Goal: Task Accomplishment & Management: Manage account settings

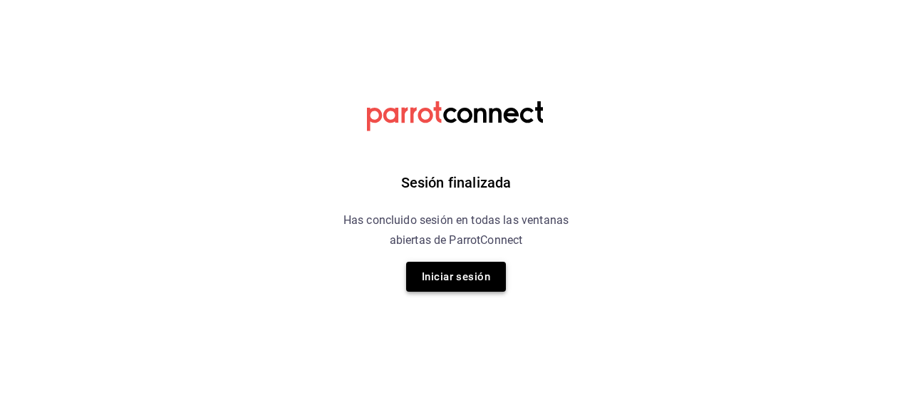
click at [417, 273] on button "Iniciar sesión" at bounding box center [456, 276] width 100 height 30
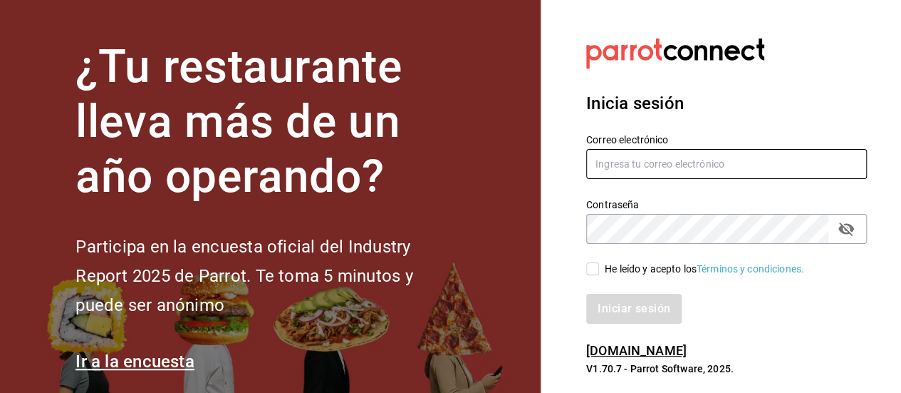
click at [690, 172] on input "text" at bounding box center [726, 164] width 281 height 30
type input "acosta1302m@agmail.com"
click at [590, 273] on input "He leído y acepto los Términos y condiciones." at bounding box center [592, 268] width 13 height 13
checkbox input "true"
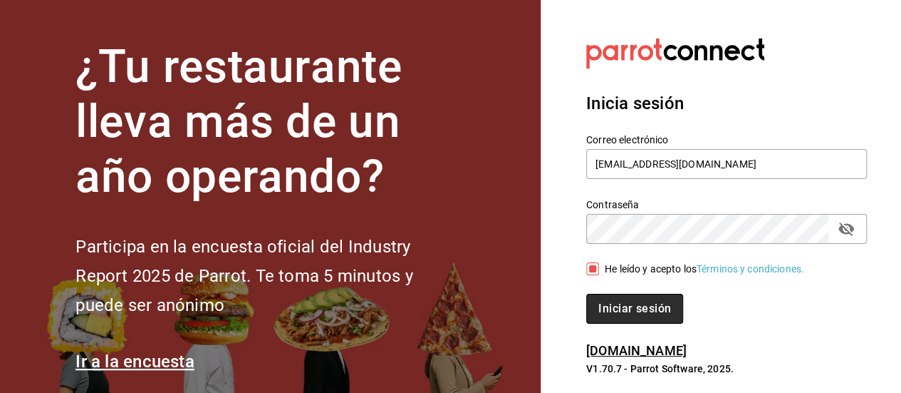
click at [624, 315] on button "Iniciar sesión" at bounding box center [634, 309] width 97 height 30
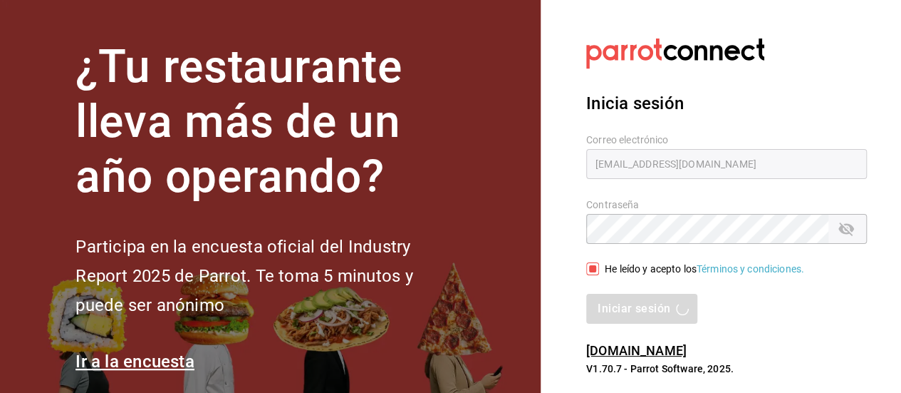
click at [645, 308] on div "Iniciar sesión" at bounding box center [726, 309] width 281 height 30
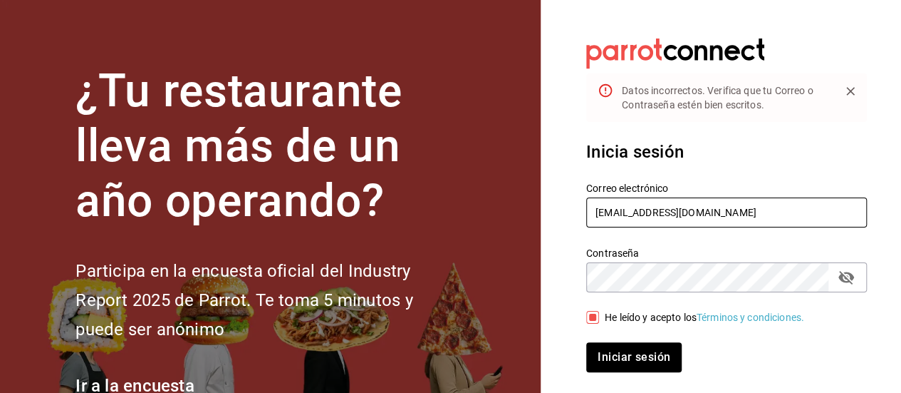
click at [680, 214] on input "acosta1302m@agmail.com" at bounding box center [726, 212] width 281 height 30
type input "acosta1302m@gmmail.com"
click at [586, 342] on button "Iniciar sesión" at bounding box center [633, 357] width 95 height 30
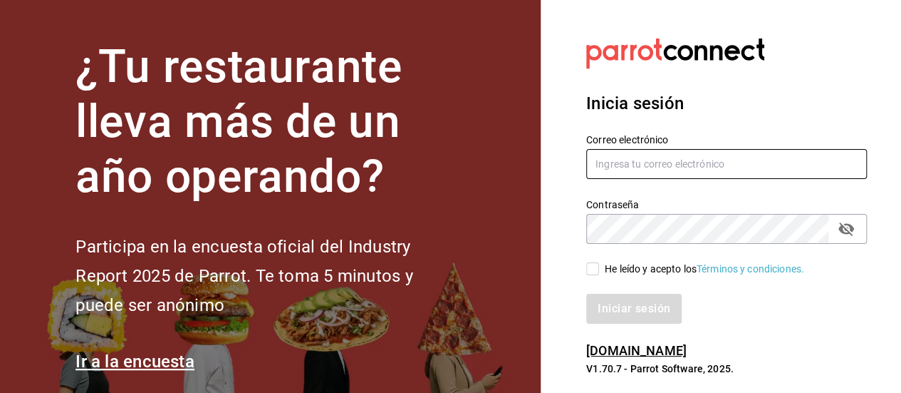
click at [621, 171] on input "text" at bounding box center [726, 164] width 281 height 30
type input "acosta1302m@gmail.com"
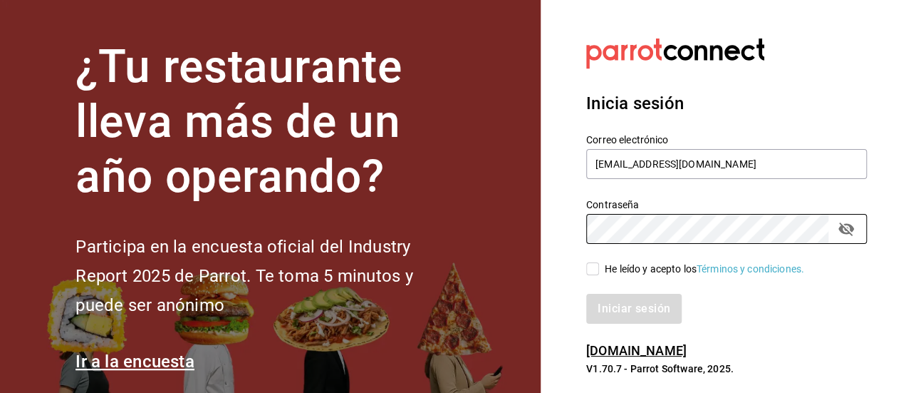
click at [596, 274] on input "He leído y acepto los Términos y condiciones." at bounding box center [592, 268] width 13 height 13
checkbox input "true"
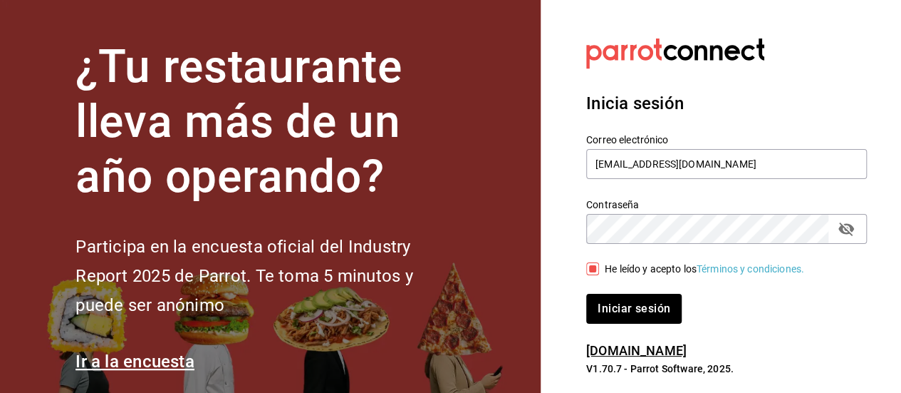
click at [583, 302] on div "Iniciar sesión" at bounding box center [718, 299] width 298 height 47
click at [596, 303] on button "Iniciar sesión" at bounding box center [634, 309] width 97 height 30
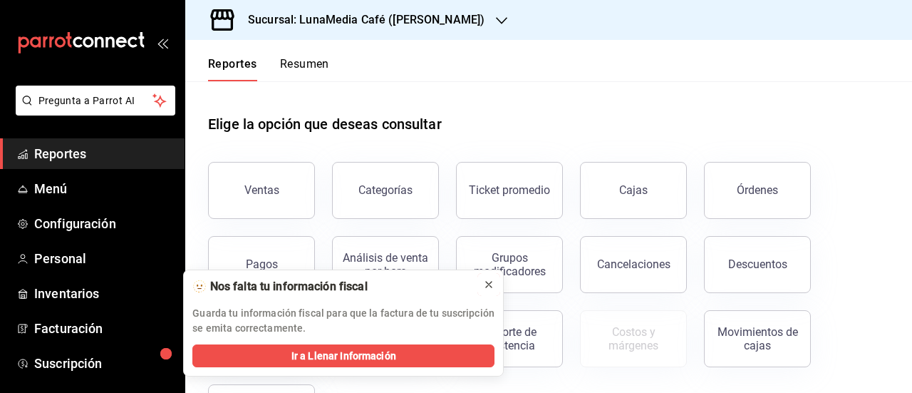
click at [487, 283] on icon at bounding box center [488, 284] width 11 height 11
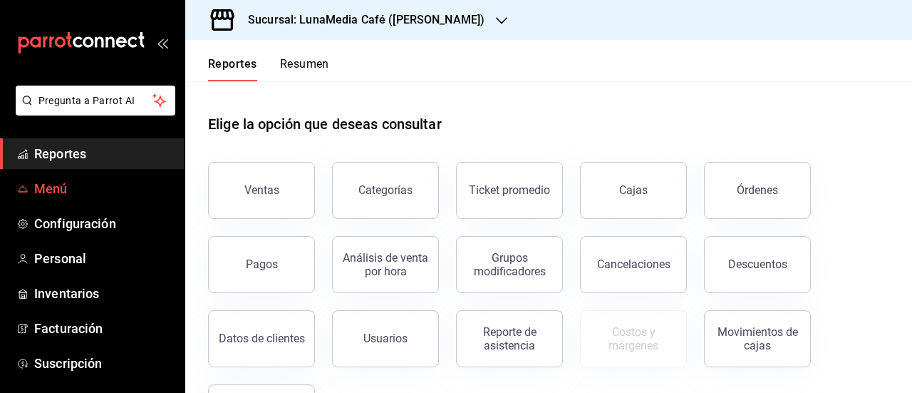
click at [62, 189] on span "Menú" at bounding box center [103, 188] width 139 height 19
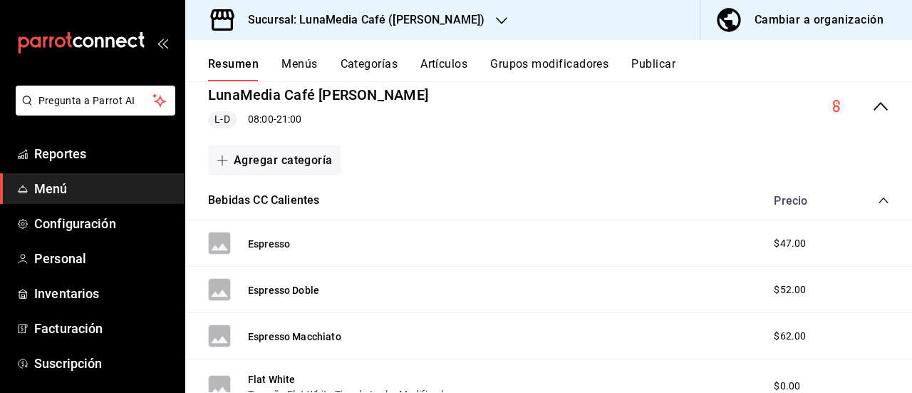
scroll to position [142, 0]
click at [878, 202] on icon "collapse-category-row" at bounding box center [882, 200] width 9 height 6
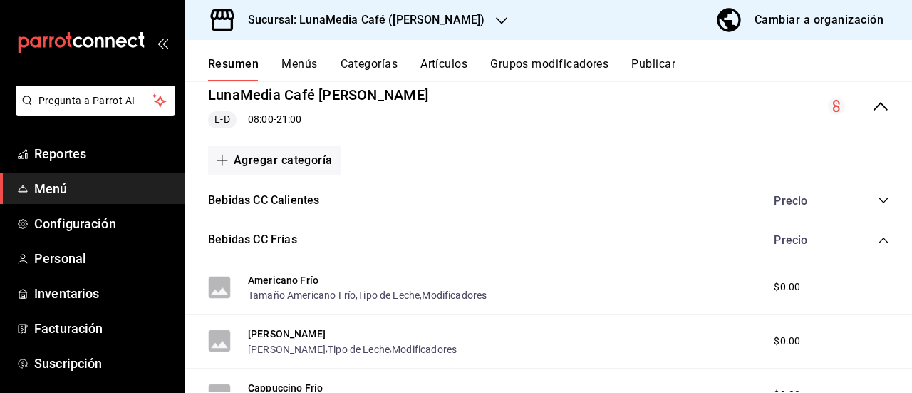
click at [385, 62] on button "Categorías" at bounding box center [370, 69] width 58 height 24
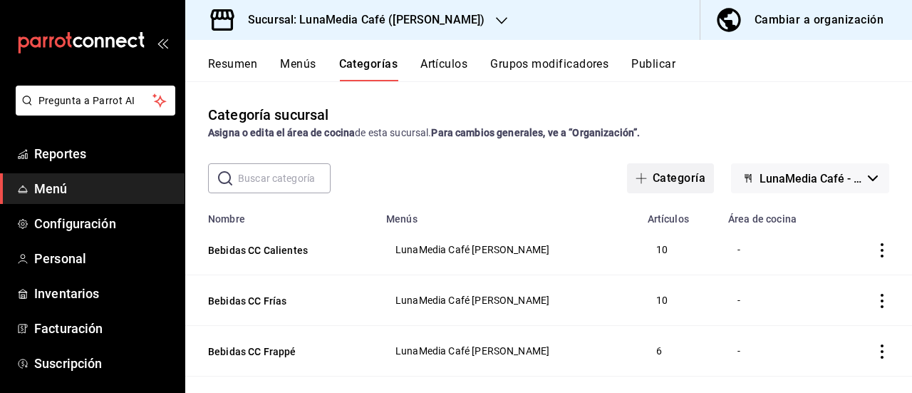
click at [653, 181] on button "Categoría" at bounding box center [670, 178] width 87 height 30
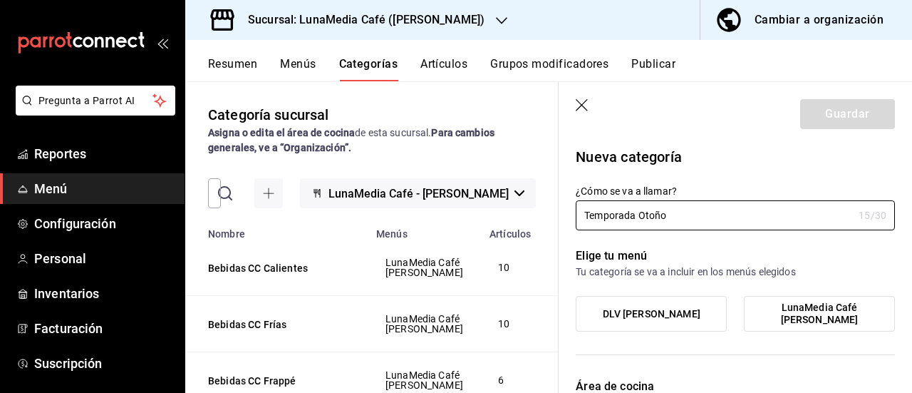
type input "Temporada Otoño"
click at [749, 153] on p "Nueva categoría" at bounding box center [735, 156] width 319 height 21
click at [796, 303] on span "LunaMedia Café Ávila Camacho" at bounding box center [819, 313] width 130 height 24
click at [0, 0] on input "LunaMedia Café Ávila Camacho" at bounding box center [0, 0] width 0 height 0
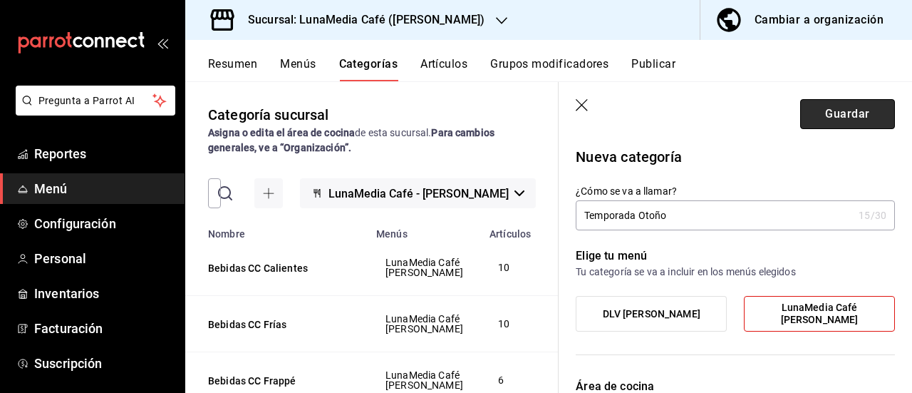
click at [819, 109] on button "Guardar" at bounding box center [847, 114] width 95 height 30
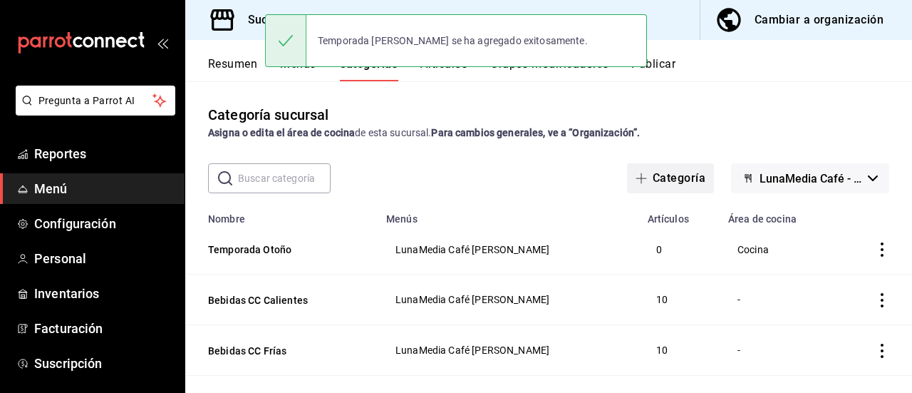
click at [684, 178] on button "Categoría" at bounding box center [670, 178] width 87 height 30
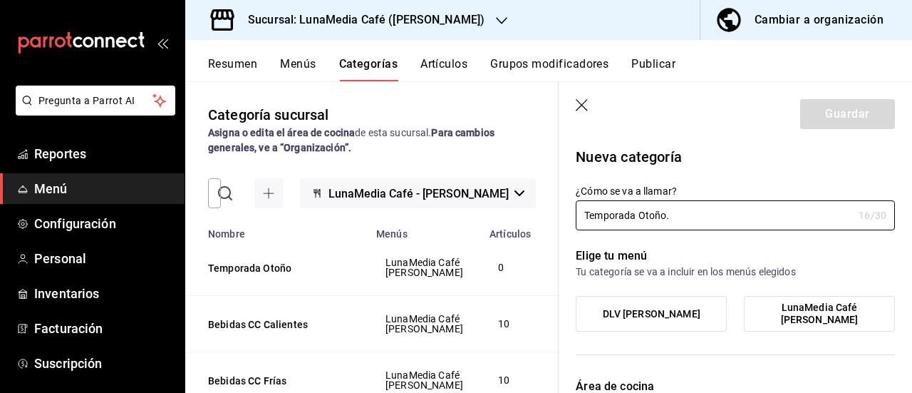
type input "Temporada Otoño."
click at [654, 321] on label "DLV Ávila Camacho" at bounding box center [651, 313] width 150 height 34
click at [0, 0] on input "DLV Ávila Camacho" at bounding box center [0, 0] width 0 height 0
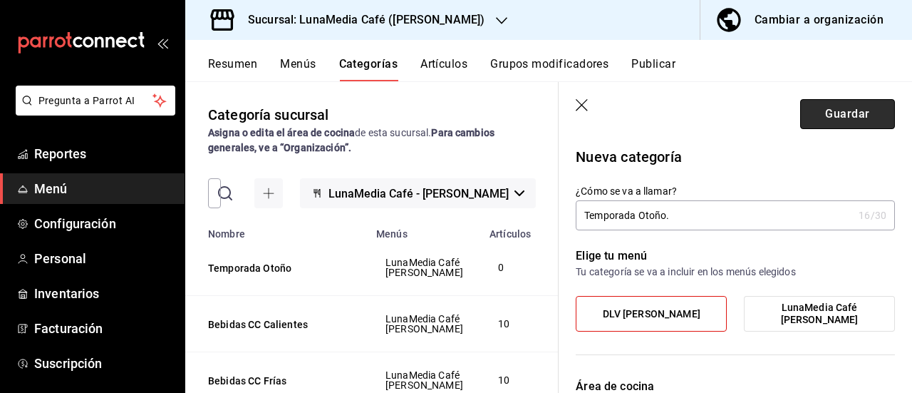
click at [828, 113] on button "Guardar" at bounding box center [847, 114] width 95 height 30
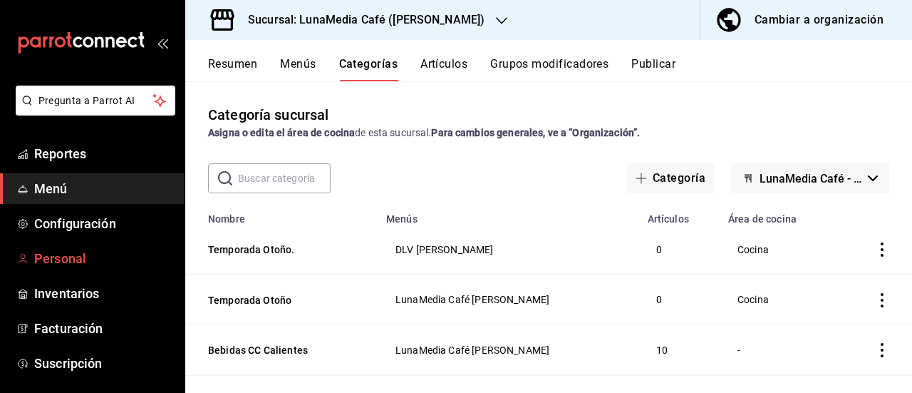
click at [64, 256] on span "Personal" at bounding box center [103, 258] width 139 height 19
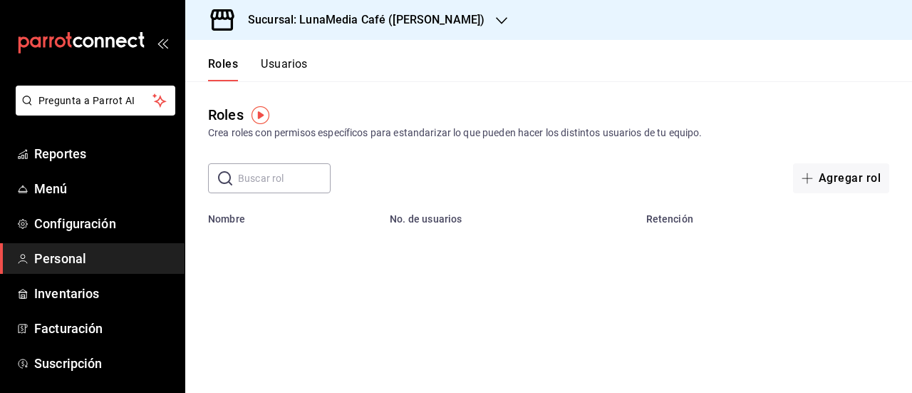
click at [496, 26] on div at bounding box center [501, 20] width 11 height 15
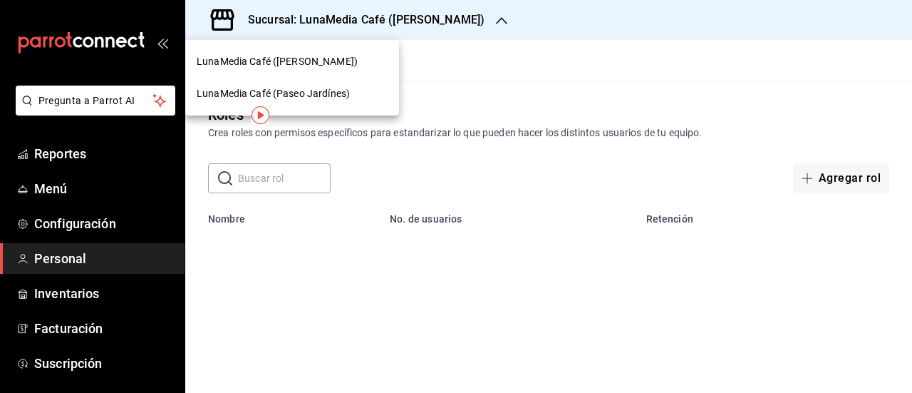
click at [329, 95] on span "LunaMedia Café (Paseo Jardínes)" at bounding box center [273, 93] width 153 height 15
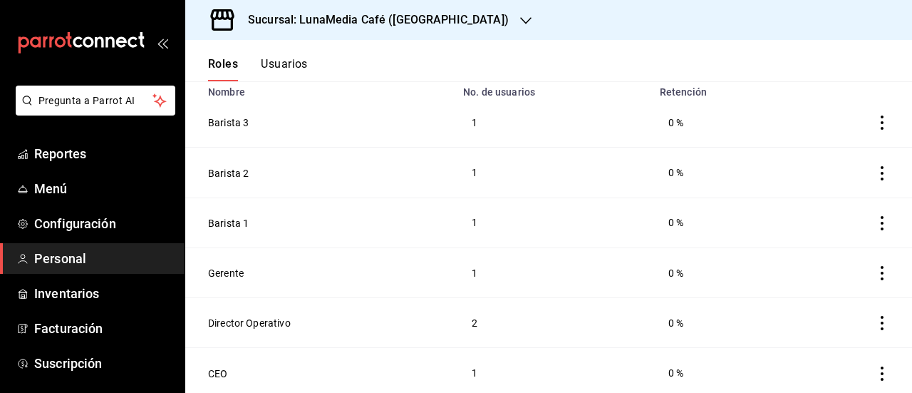
scroll to position [129, 0]
click at [219, 269] on button "Gerente" at bounding box center [226, 271] width 36 height 14
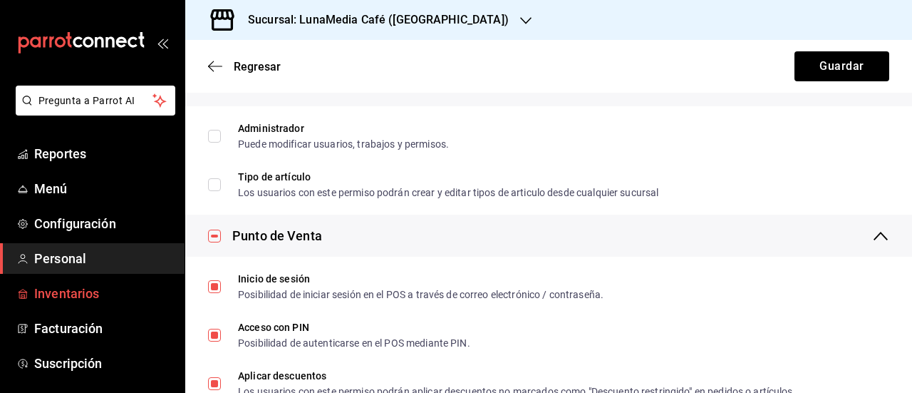
scroll to position [71, 0]
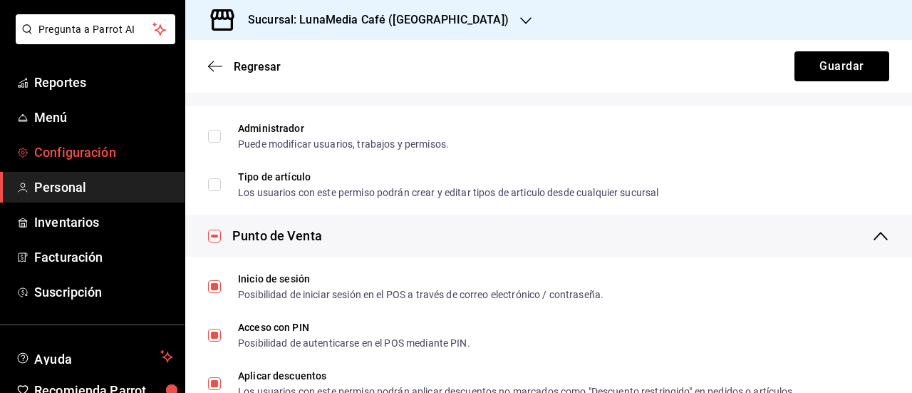
click at [89, 150] on span "Configuración" at bounding box center [103, 151] width 139 height 19
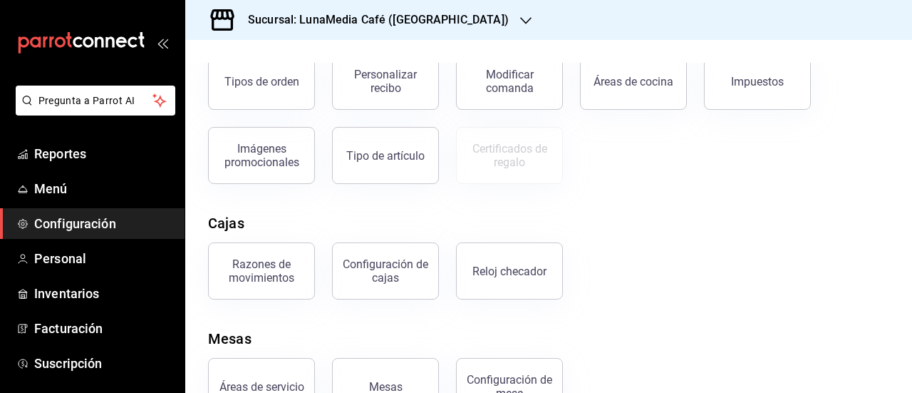
scroll to position [329, 0]
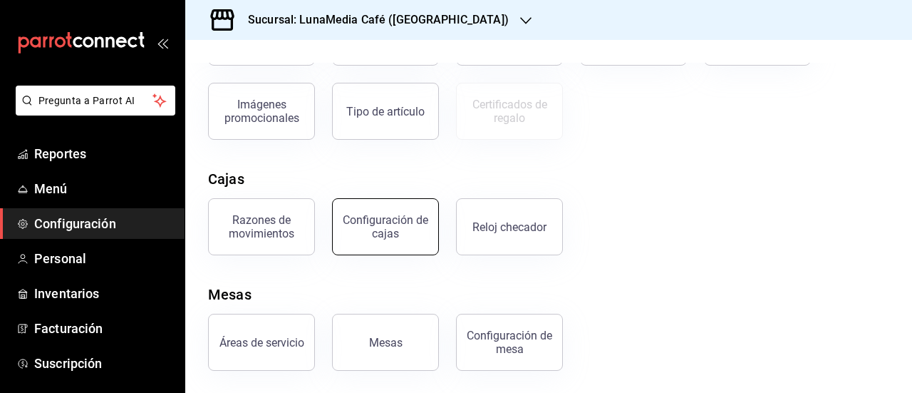
click at [408, 232] on div "Configuración de cajas" at bounding box center [385, 226] width 88 height 27
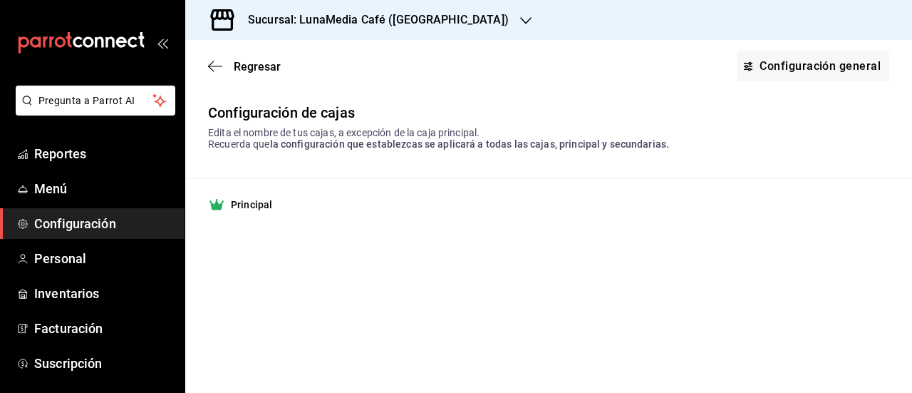
click at [238, 202] on strong "Principal" at bounding box center [251, 204] width 41 height 14
click at [796, 73] on link "Configuración general" at bounding box center [813, 66] width 152 height 30
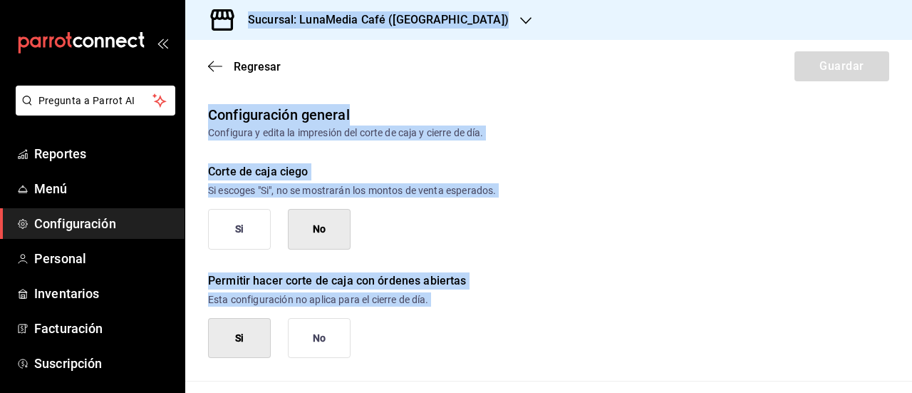
click at [571, 228] on div "Si No" at bounding box center [548, 229] width 681 height 41
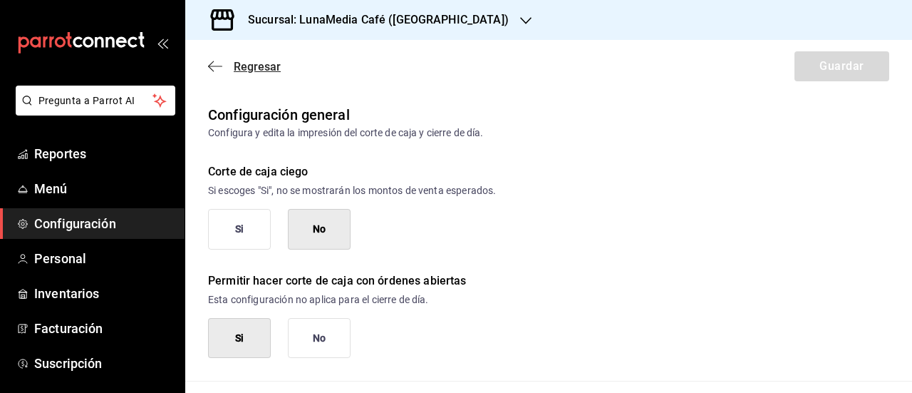
click at [234, 65] on span "Regresar" at bounding box center [257, 67] width 47 height 14
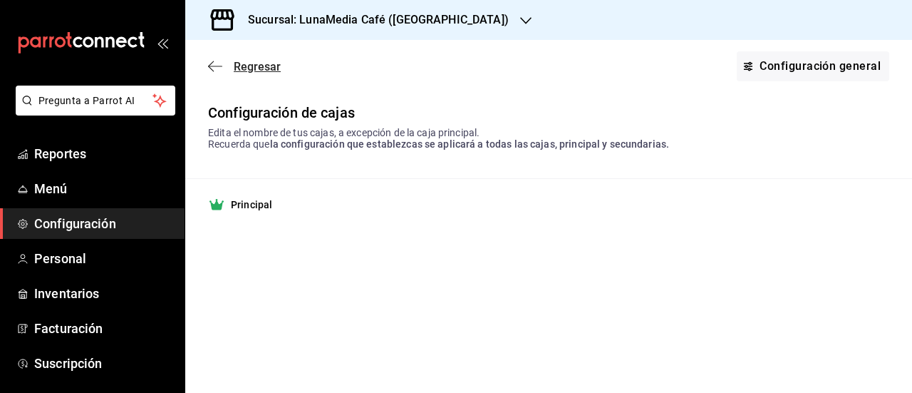
click at [239, 61] on span "Regresar" at bounding box center [257, 67] width 47 height 14
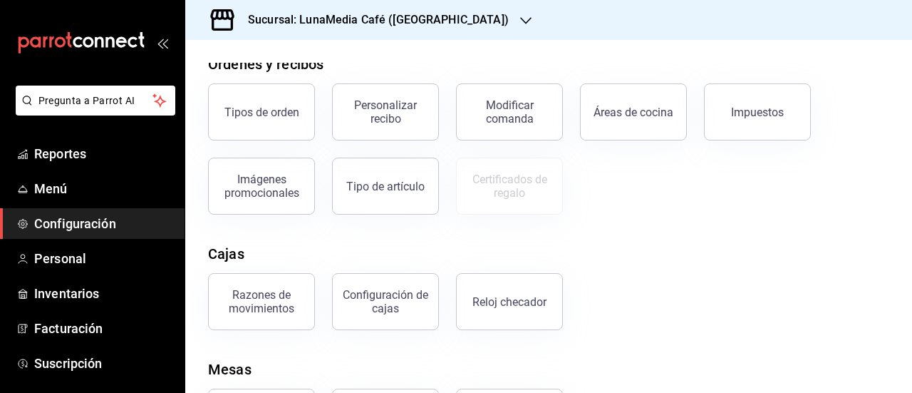
scroll to position [329, 0]
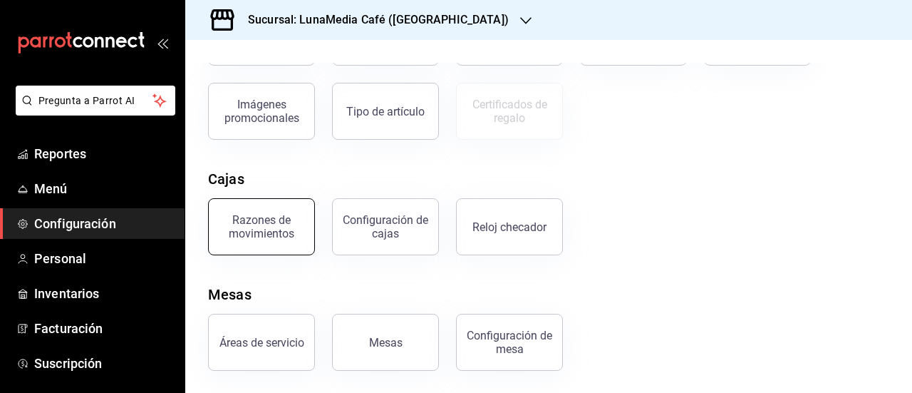
click at [253, 213] on div "Razones de movimientos" at bounding box center [261, 226] width 88 height 27
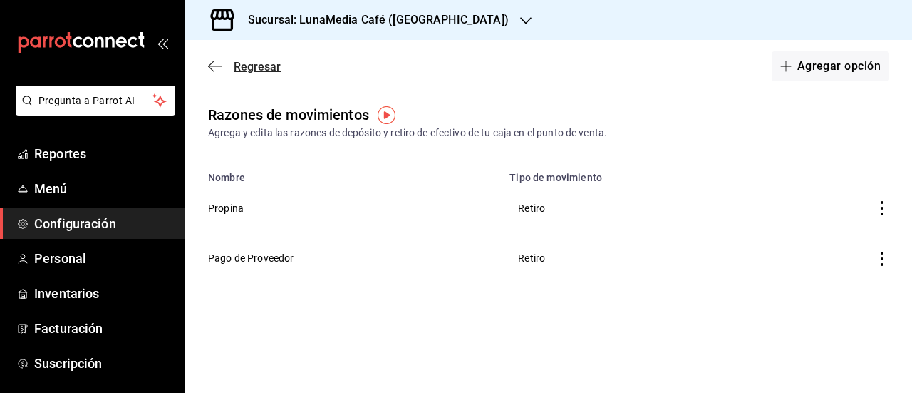
click at [263, 62] on span "Regresar" at bounding box center [257, 67] width 47 height 14
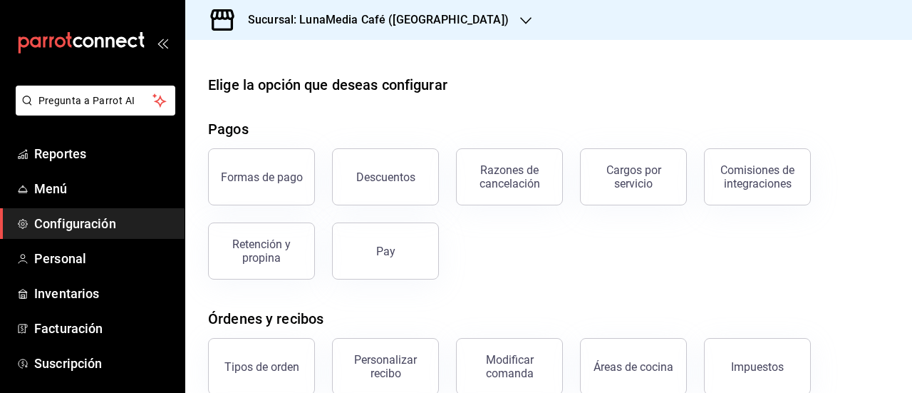
scroll to position [329, 0]
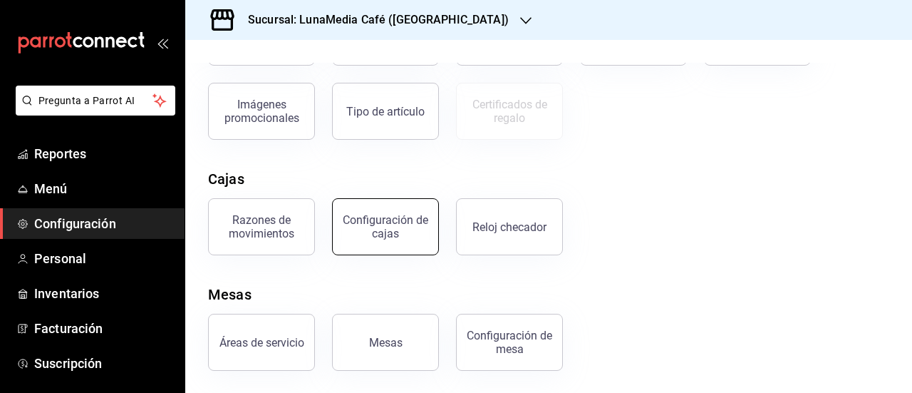
click at [375, 234] on div "Configuración de cajas" at bounding box center [385, 226] width 88 height 27
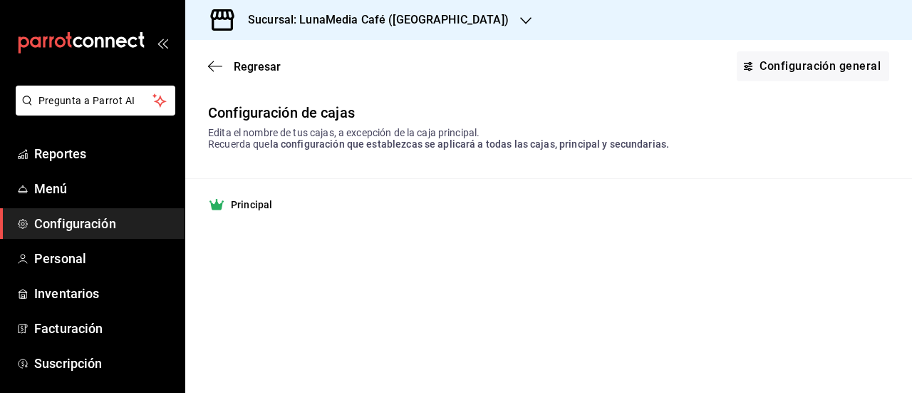
click at [735, 69] on div "Regresar Configuración general" at bounding box center [548, 66] width 727 height 53
click at [764, 63] on link "Configuración general" at bounding box center [813, 66] width 152 height 30
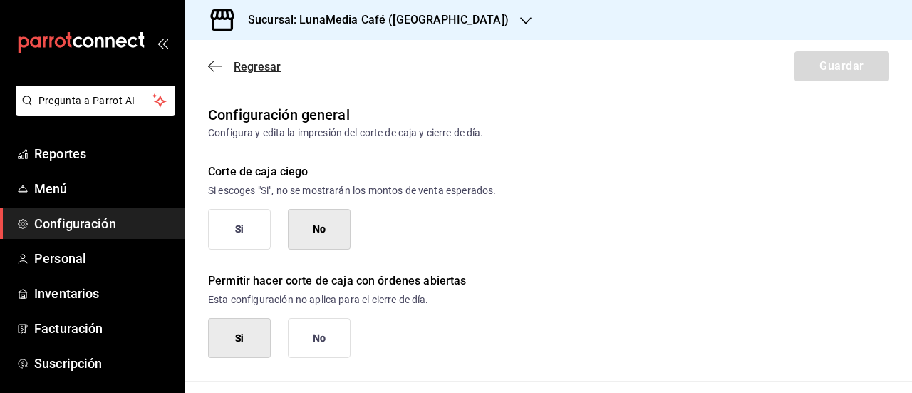
click at [252, 62] on span "Regresar" at bounding box center [257, 67] width 47 height 14
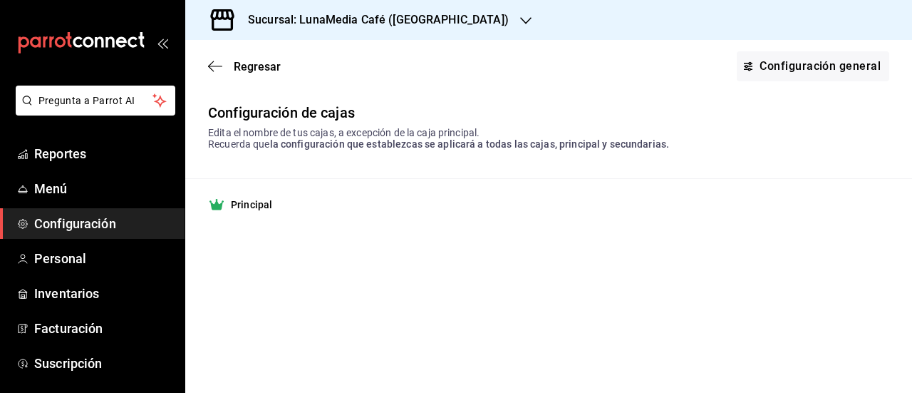
click at [252, 62] on span "Regresar" at bounding box center [257, 67] width 47 height 14
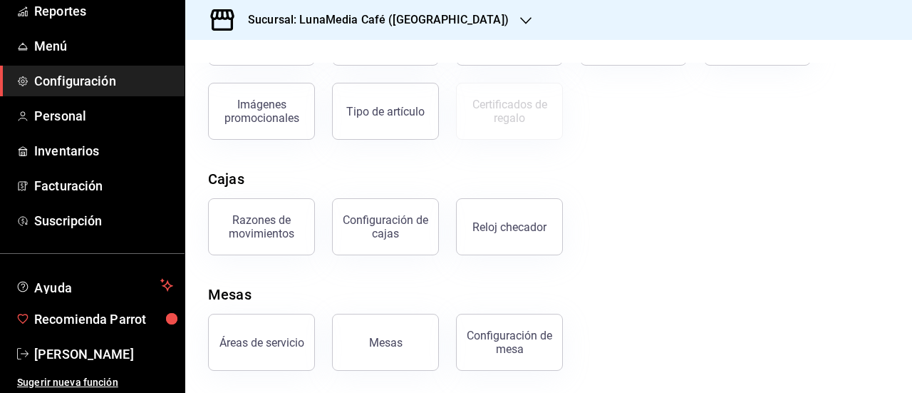
scroll to position [145, 0]
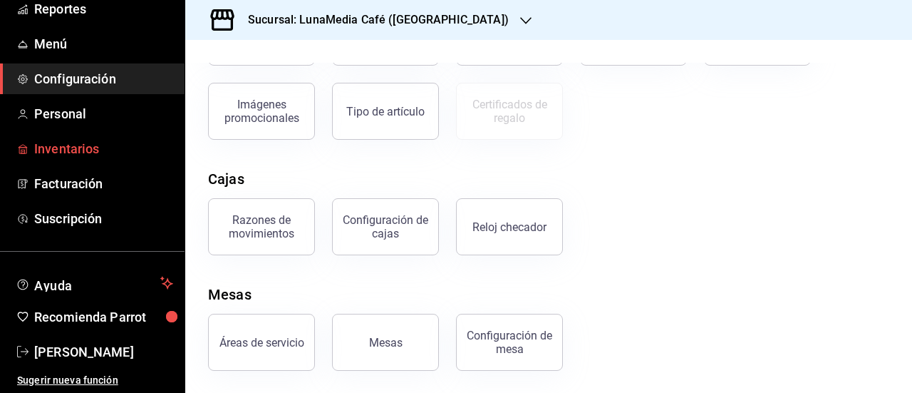
click at [78, 149] on span "Inventarios" at bounding box center [103, 148] width 139 height 19
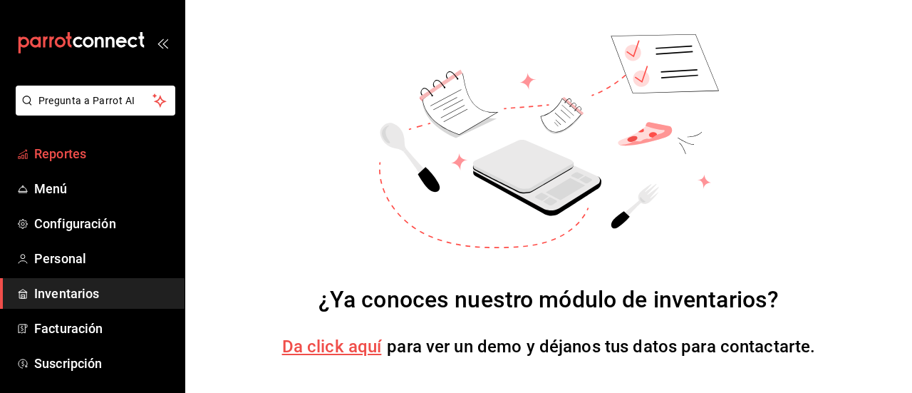
click at [71, 150] on span "Reportes" at bounding box center [103, 153] width 139 height 19
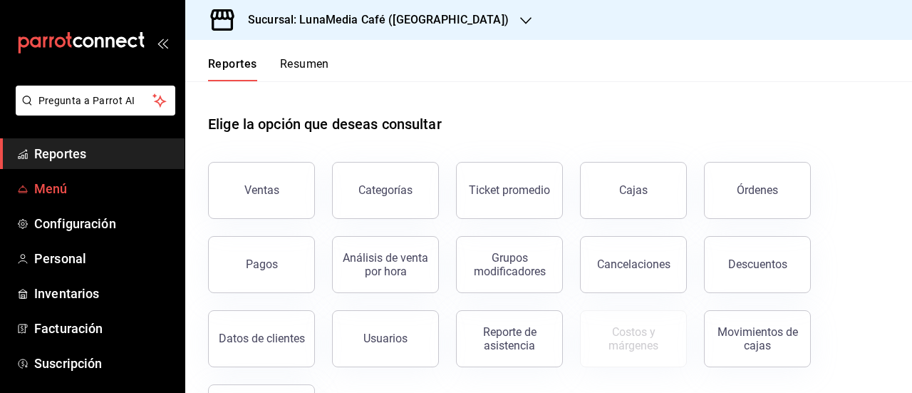
click at [58, 192] on span "Menú" at bounding box center [103, 188] width 139 height 19
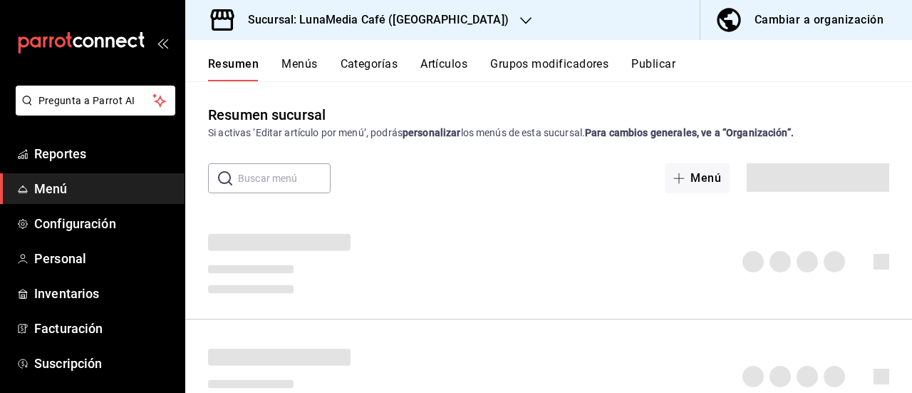
click at [388, 15] on h3 "Sucursal: LunaMedia Café ([GEOGRAPHIC_DATA])" at bounding box center [373, 19] width 272 height 17
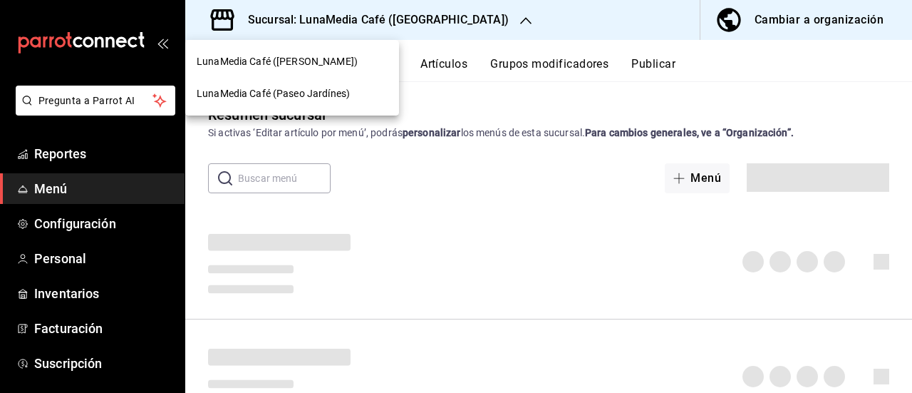
click at [304, 72] on div "LunaMedia Café (Ávila Camacho)" at bounding box center [292, 62] width 214 height 32
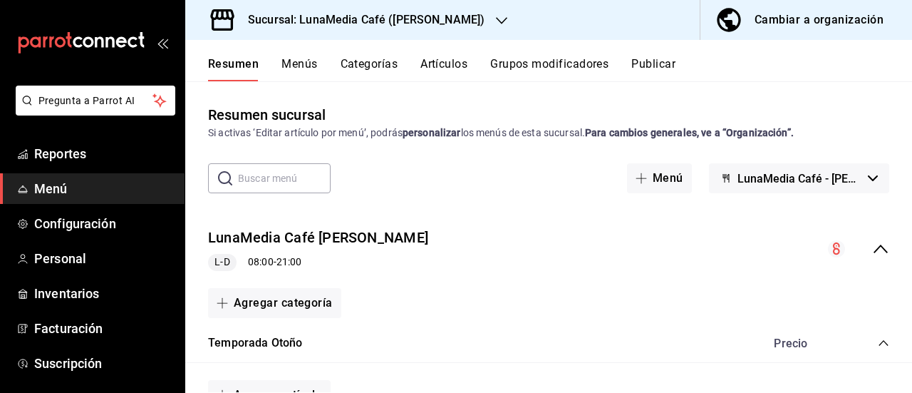
click at [496, 18] on icon "button" at bounding box center [501, 20] width 11 height 11
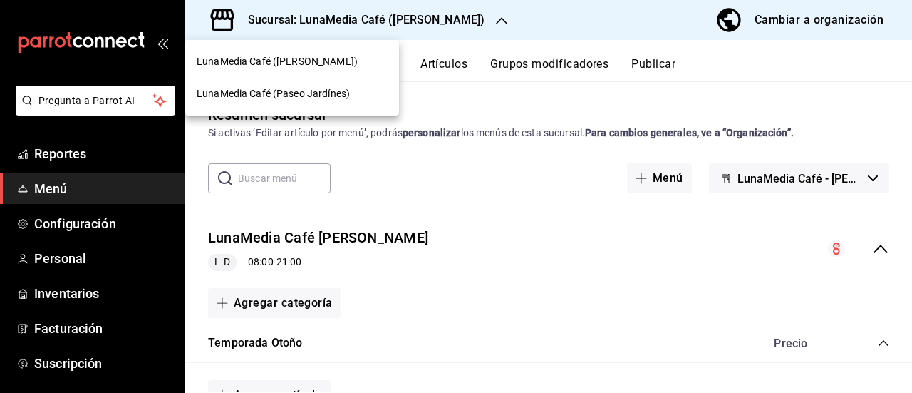
click at [303, 83] on div "LunaMedia Café (Paseo Jardínes)" at bounding box center [292, 94] width 214 height 32
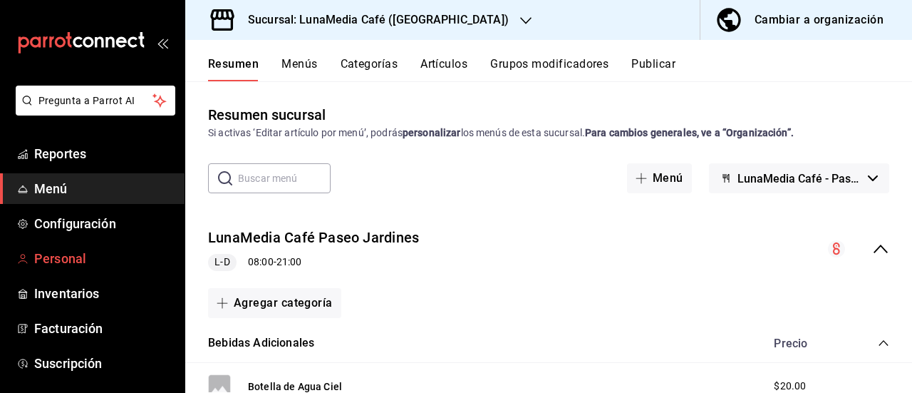
click at [80, 261] on span "Personal" at bounding box center [103, 258] width 139 height 19
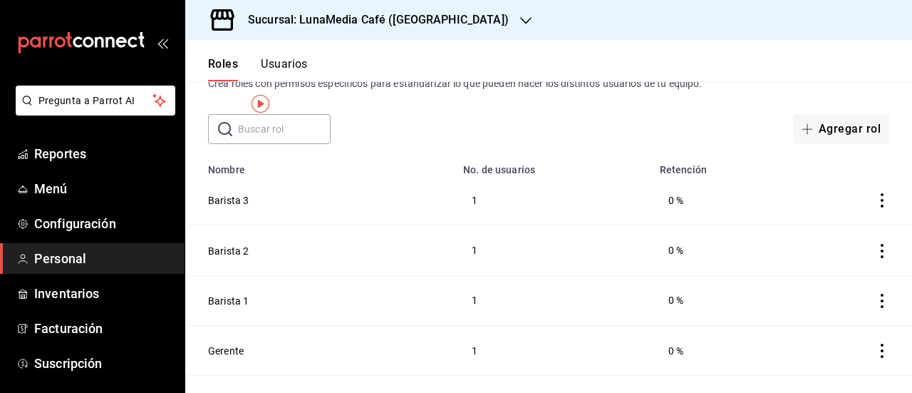
scroll to position [129, 0]
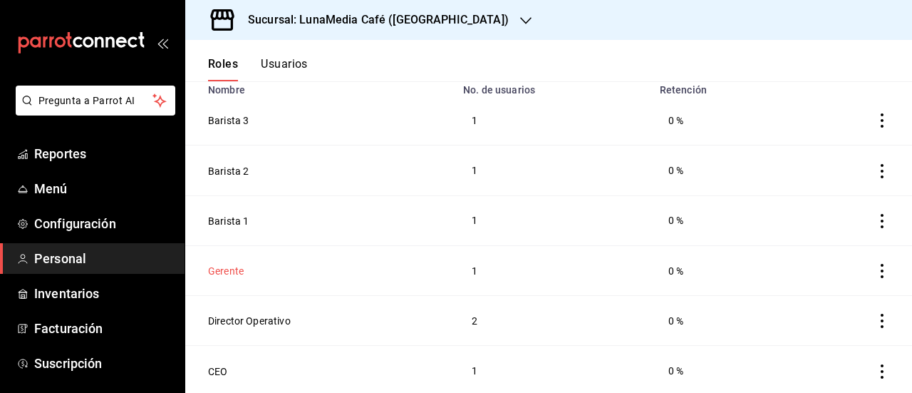
click at [231, 271] on button "Gerente" at bounding box center [226, 271] width 36 height 14
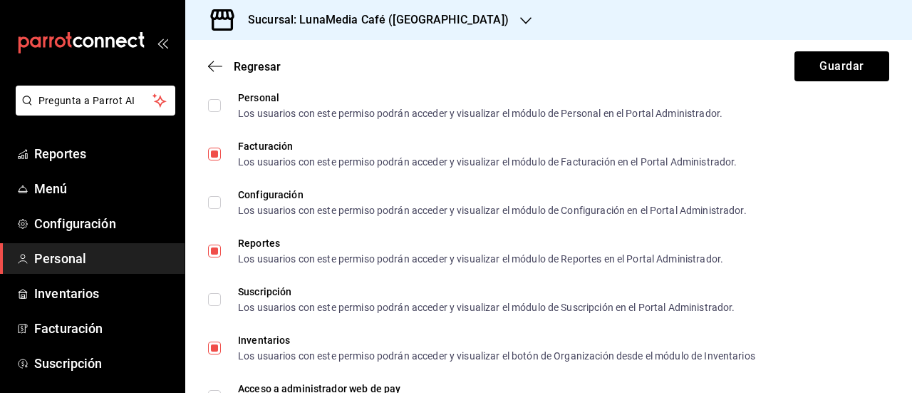
scroll to position [2301, 0]
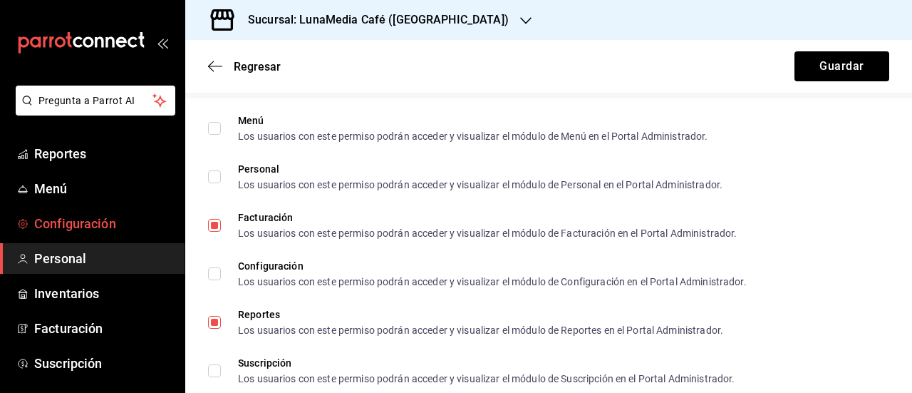
click at [68, 229] on span "Configuración" at bounding box center [103, 223] width 139 height 19
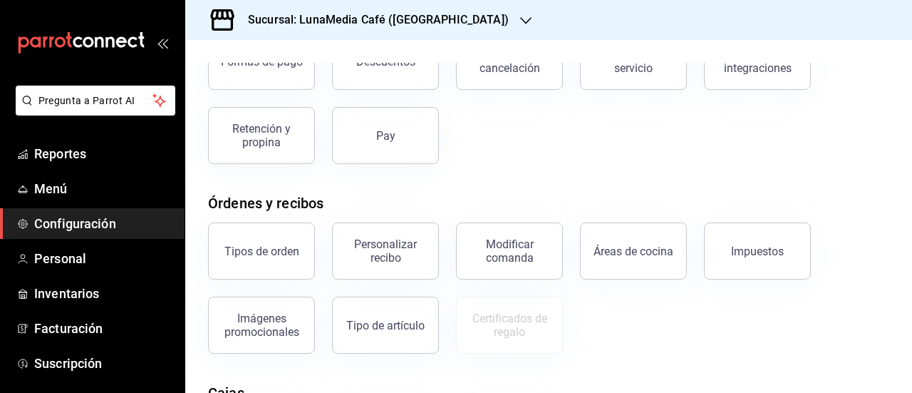
scroll to position [44, 0]
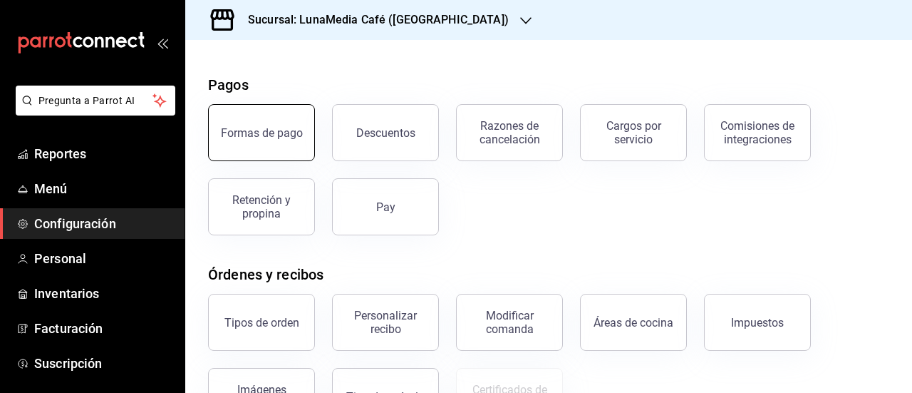
click at [241, 129] on div "Formas de pago" at bounding box center [262, 133] width 82 height 14
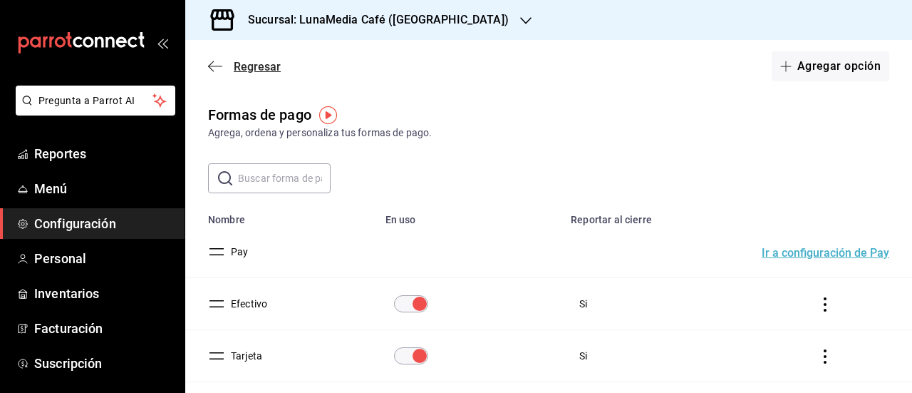
click at [243, 66] on span "Regresar" at bounding box center [257, 67] width 47 height 14
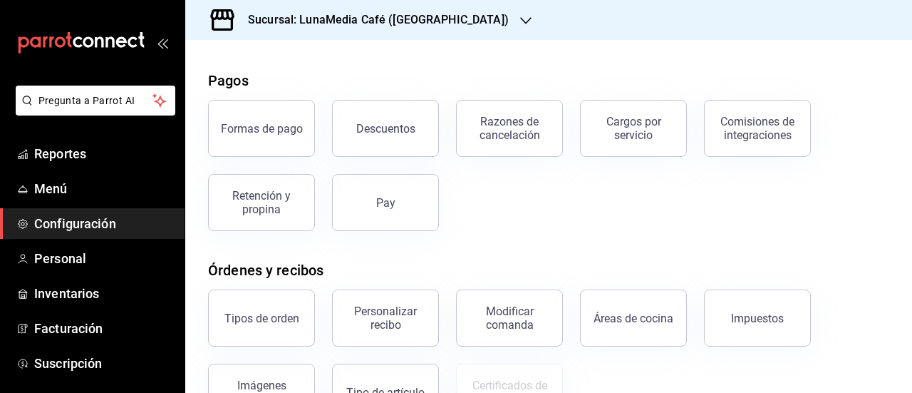
scroll to position [71, 0]
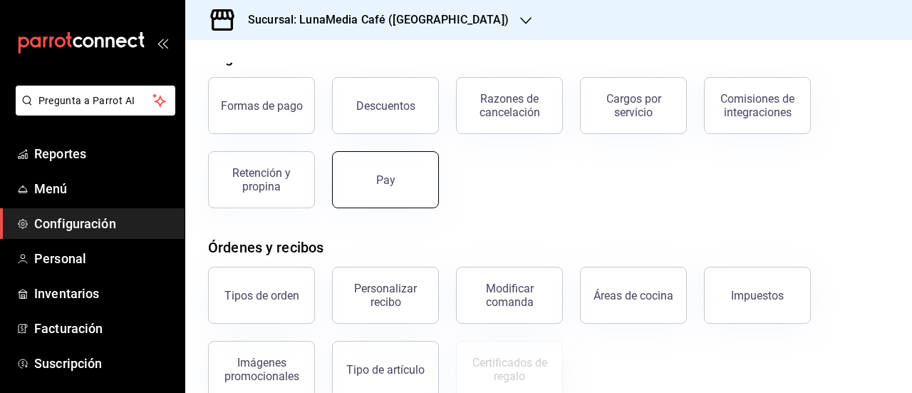
click at [384, 160] on button "Pay" at bounding box center [385, 179] width 107 height 57
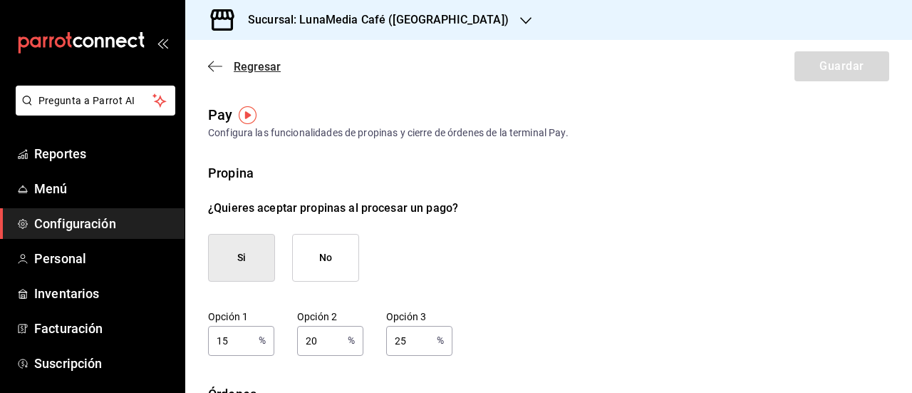
click at [244, 69] on span "Regresar" at bounding box center [257, 67] width 47 height 14
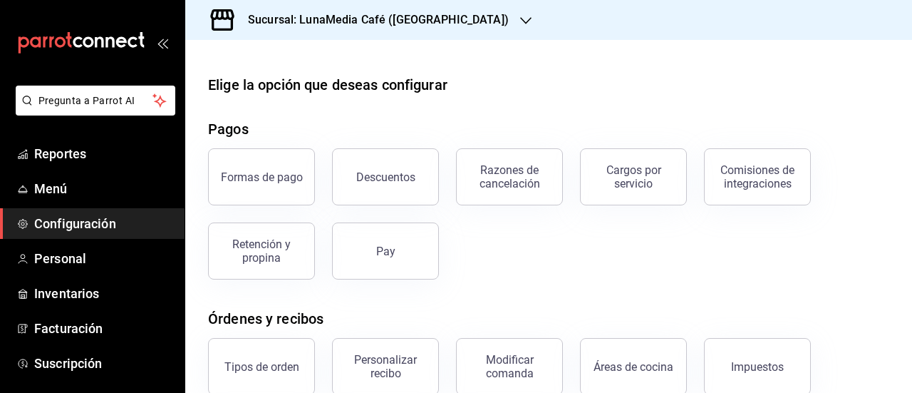
scroll to position [142, 0]
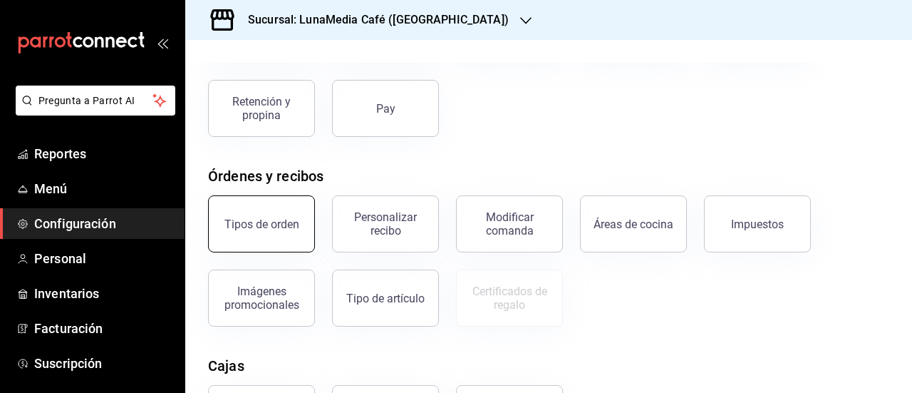
click at [279, 234] on button "Tipos de orden" at bounding box center [261, 223] width 107 height 57
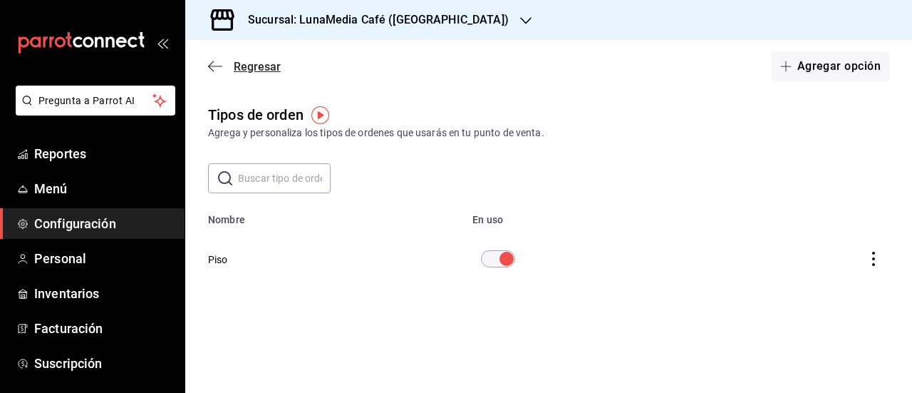
click at [269, 63] on span "Regresar" at bounding box center [257, 67] width 47 height 14
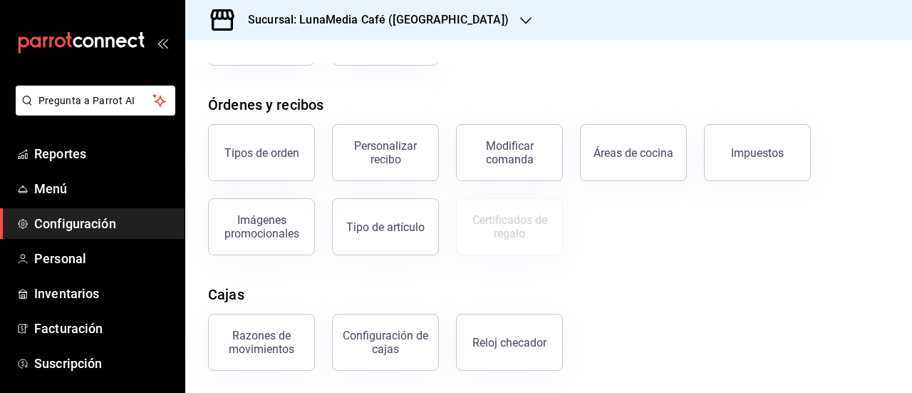
scroll to position [329, 0]
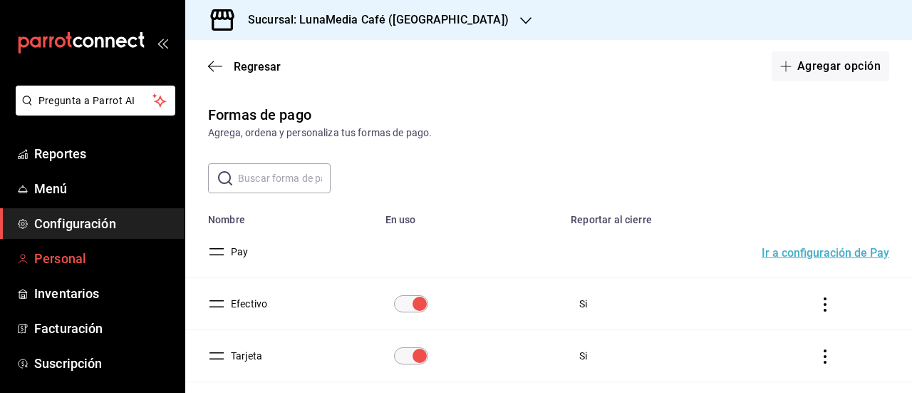
click at [46, 256] on span "Personal" at bounding box center [103, 258] width 139 height 19
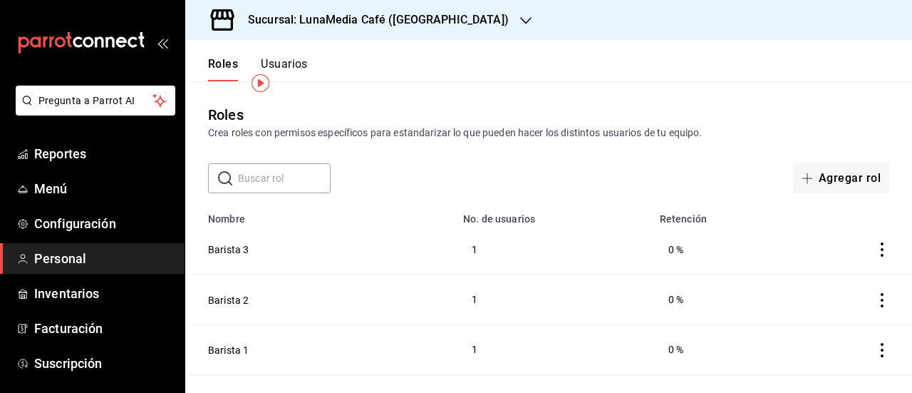
scroll to position [129, 0]
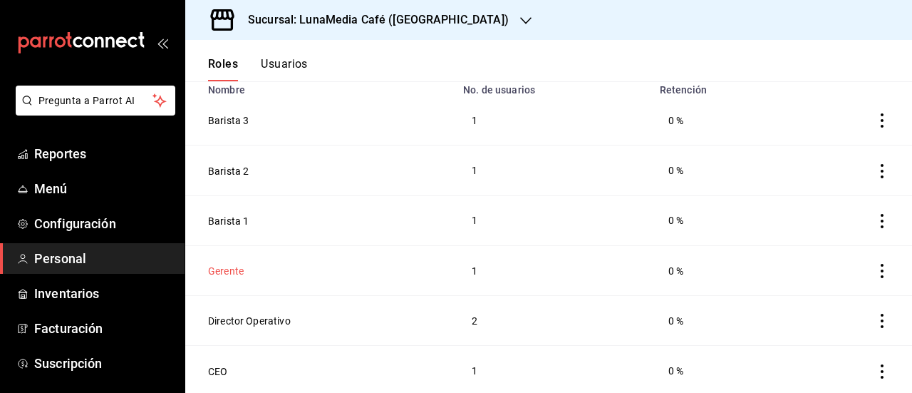
click at [223, 269] on button "Gerente" at bounding box center [226, 271] width 36 height 14
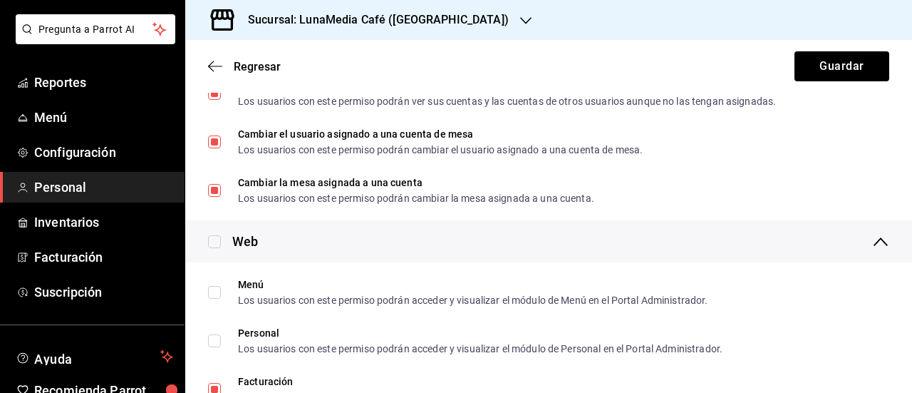
scroll to position [144, 0]
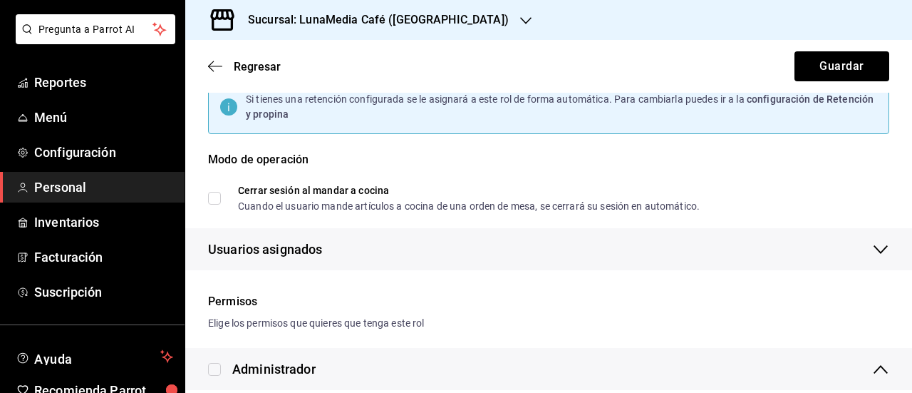
type input "Gerente"
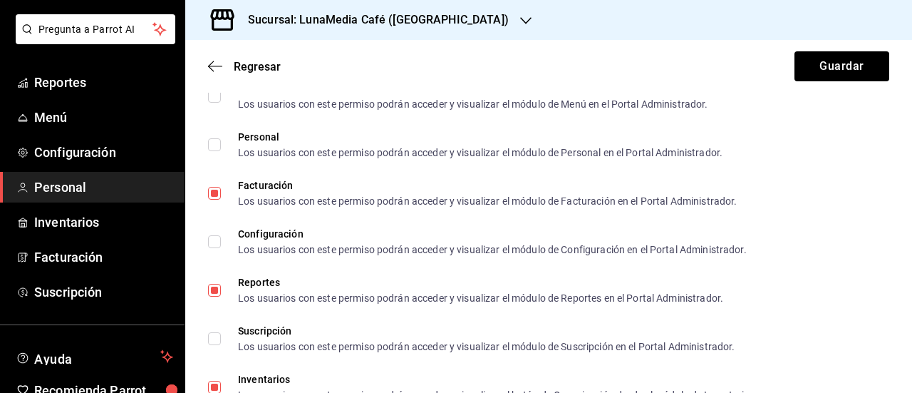
scroll to position [2352, 0]
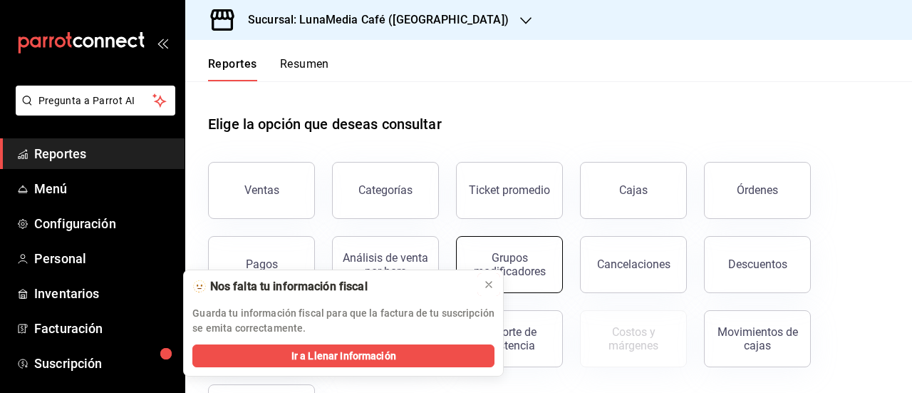
click at [485, 286] on icon at bounding box center [488, 284] width 11 height 11
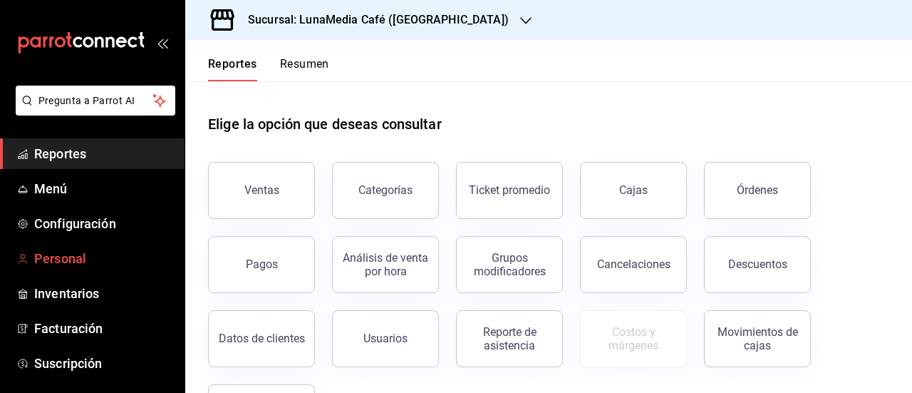
click at [62, 258] on span "Personal" at bounding box center [103, 258] width 139 height 19
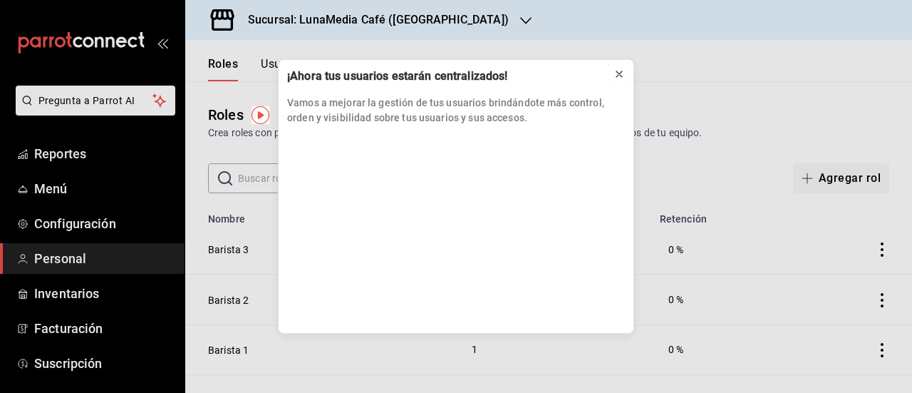
click at [620, 74] on icon at bounding box center [618, 73] width 11 height 11
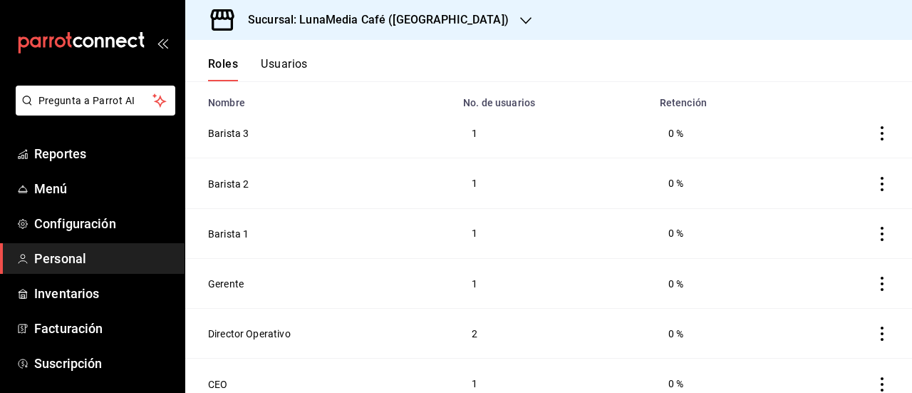
scroll to position [129, 0]
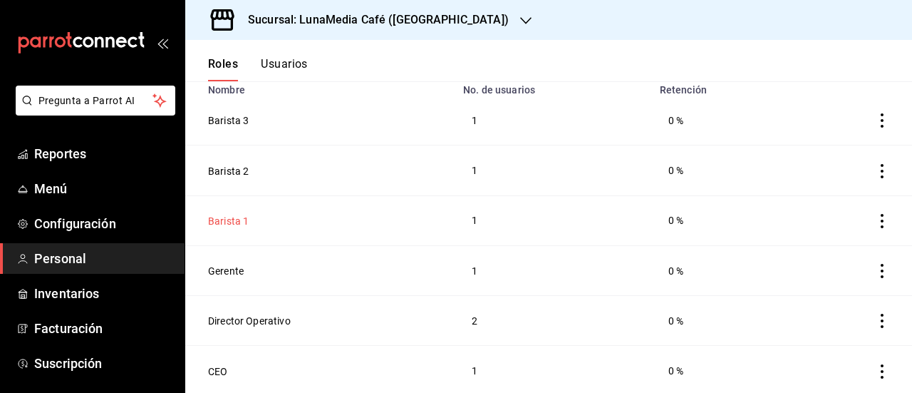
click at [216, 217] on button "Barista 1" at bounding box center [228, 221] width 41 height 14
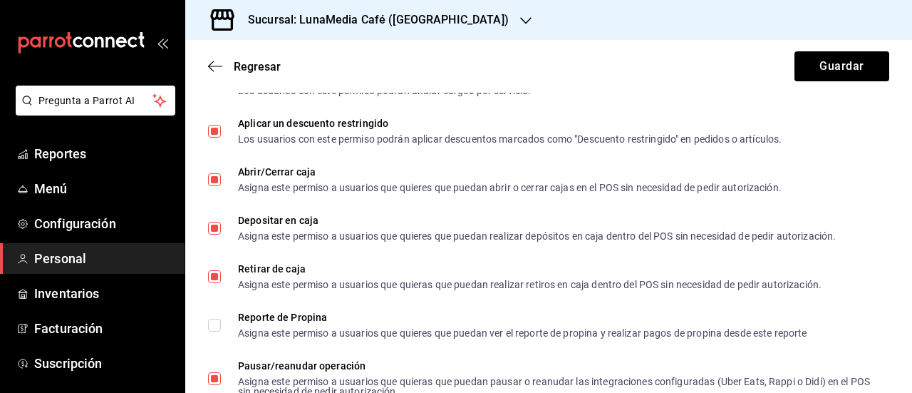
scroll to position [1232, 0]
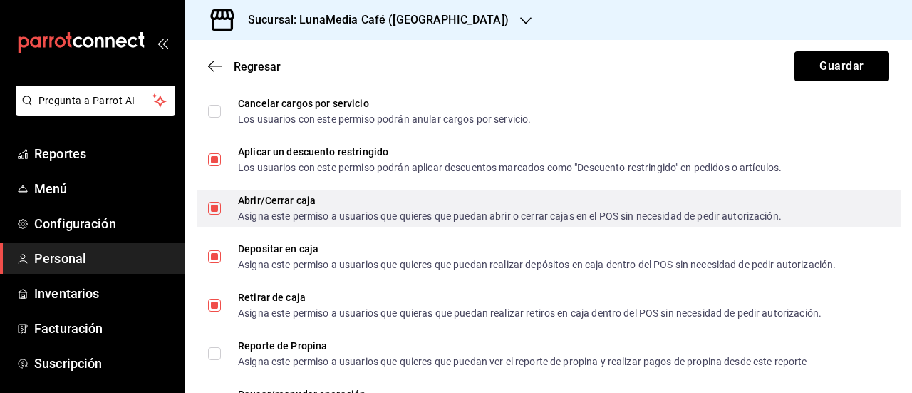
click at [217, 214] on label "Abrir/Cerrar caja Asigna este permiso a usuarios que quieres que puedan abrir o…" at bounding box center [494, 208] width 573 height 26
click at [217, 214] on input "Abrir/Cerrar caja Asigna este permiso a usuarios que quieres que puedan abrir o…" at bounding box center [214, 208] width 13 height 13
click at [214, 203] on input "Abrir/Cerrar caja Asigna este permiso a usuarios que quieres que puedan abrir o…" at bounding box center [214, 208] width 13 height 13
checkbox input "false"
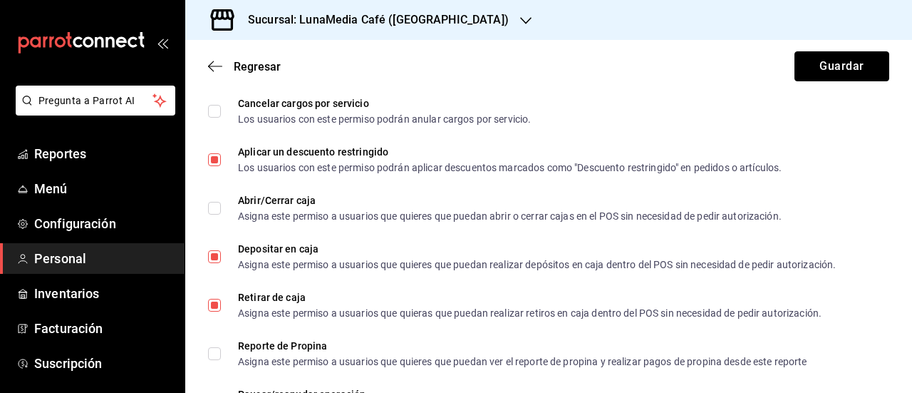
click at [851, 68] on button "Guardar" at bounding box center [841, 66] width 95 height 30
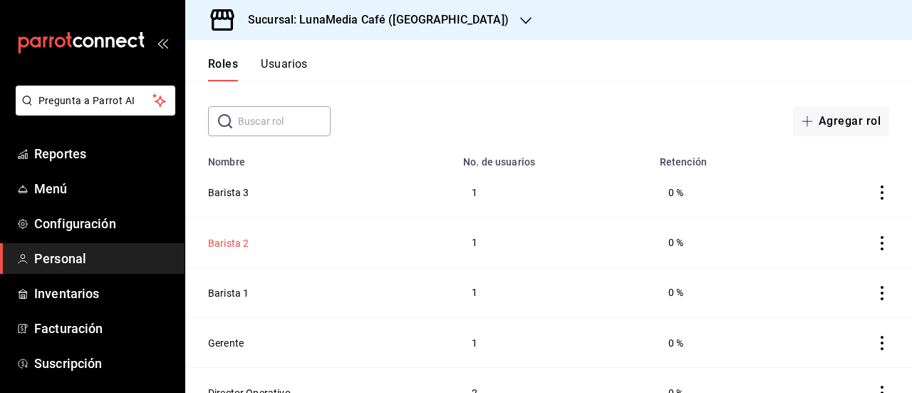
scroll to position [129, 0]
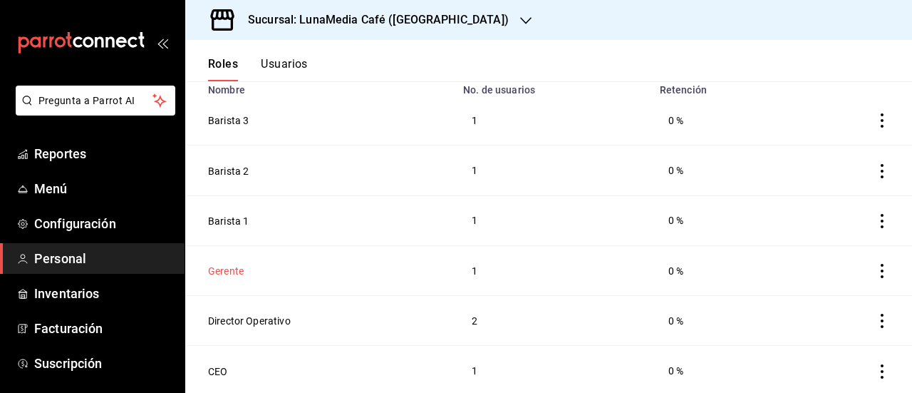
click at [231, 273] on button "Gerente" at bounding box center [226, 271] width 36 height 14
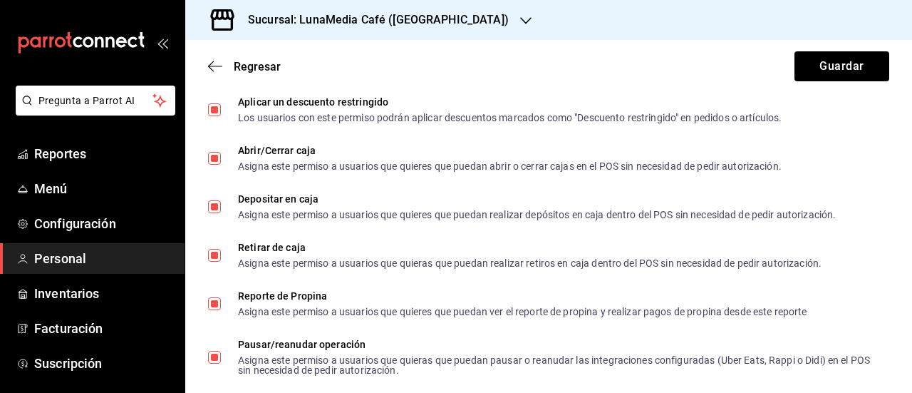
scroll to position [1211, 0]
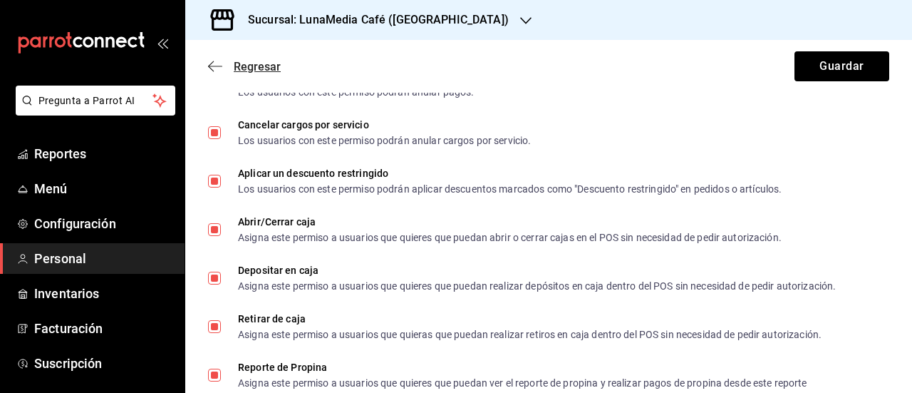
click at [235, 63] on span "Regresar" at bounding box center [257, 67] width 47 height 14
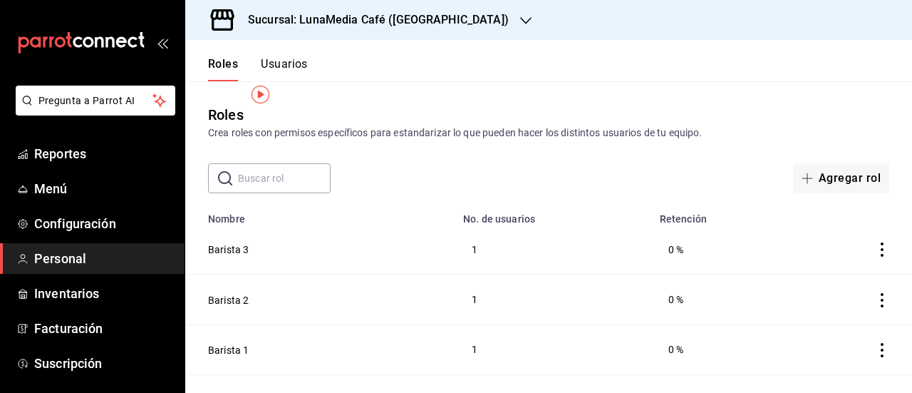
scroll to position [129, 0]
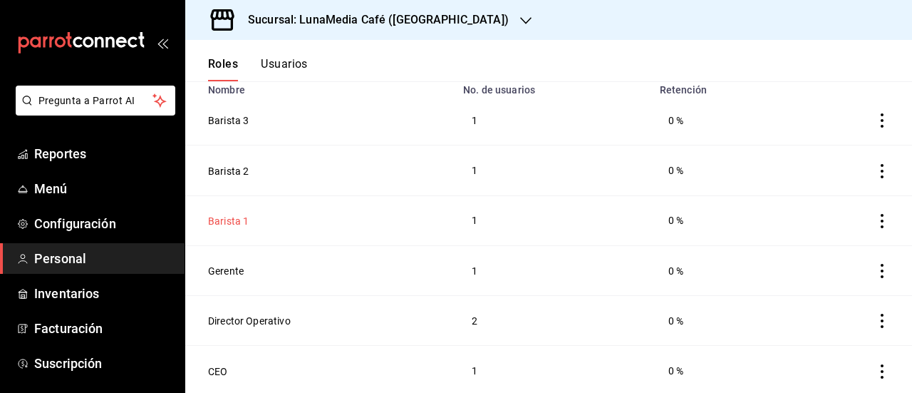
click at [228, 214] on button "Barista 1" at bounding box center [228, 221] width 41 height 14
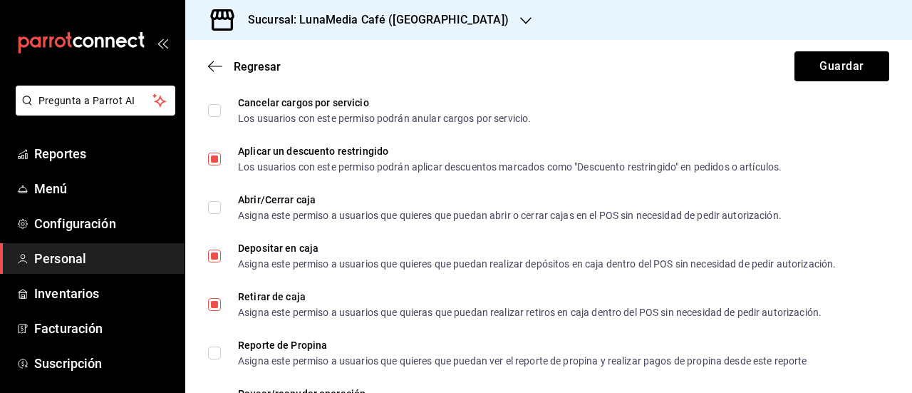
scroll to position [1211, 0]
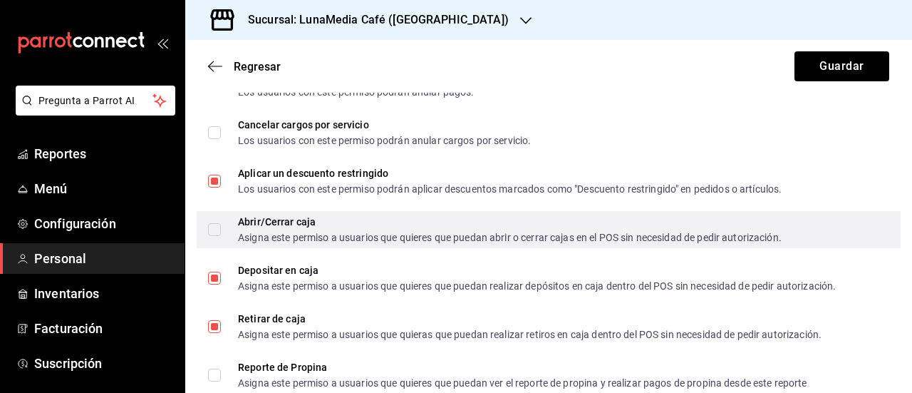
click at [218, 226] on input "Abrir/Cerrar caja Asigna este permiso a usuarios que quieres que puedan abrir o…" at bounding box center [214, 229] width 13 height 13
checkbox input "true"
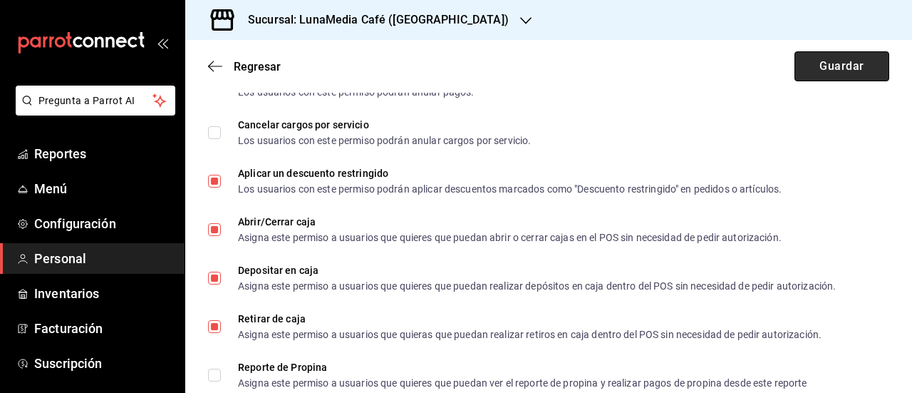
click at [829, 73] on button "Guardar" at bounding box center [841, 66] width 95 height 30
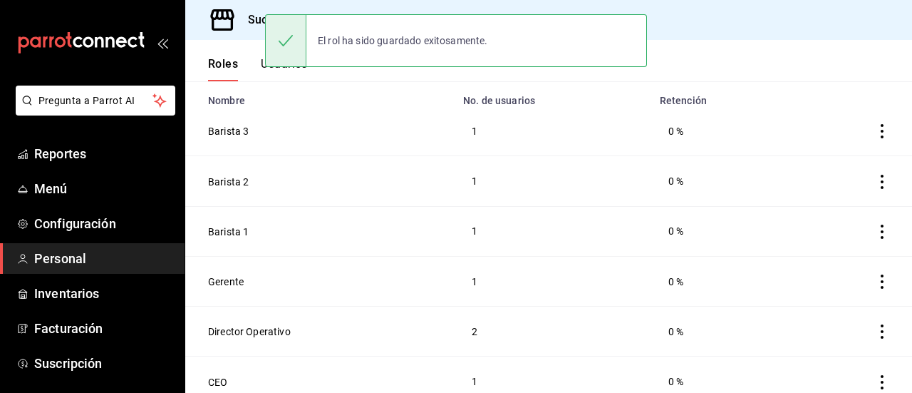
scroll to position [129, 0]
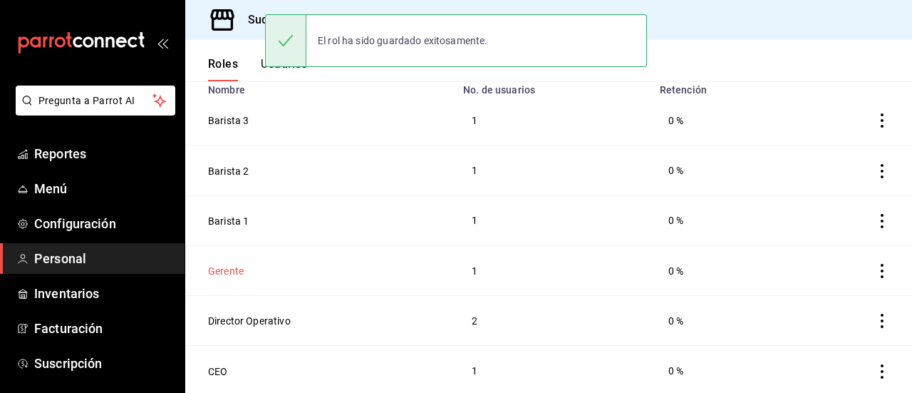
click at [228, 272] on button "Gerente" at bounding box center [226, 271] width 36 height 14
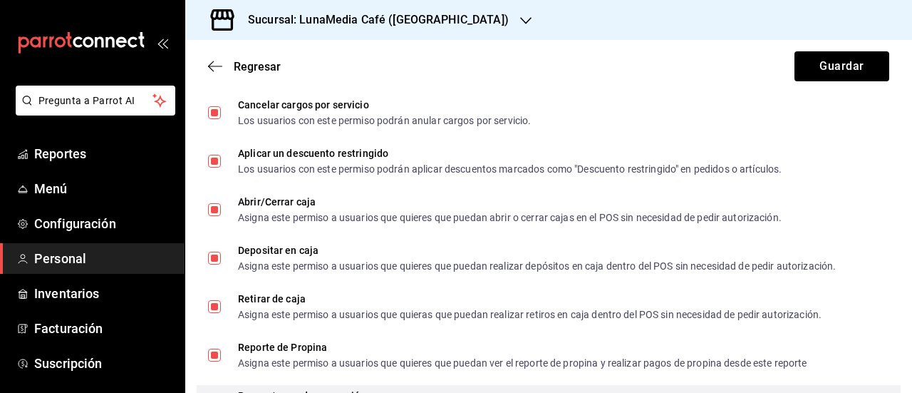
scroll to position [1211, 0]
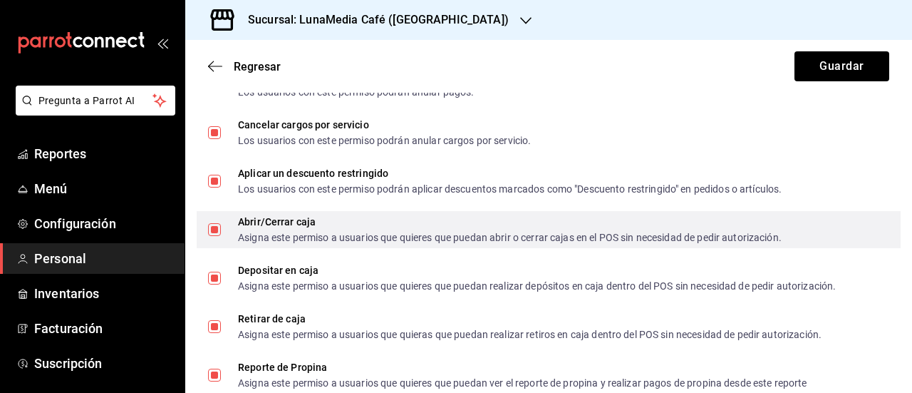
click at [218, 231] on input "Abrir/Cerrar caja Asigna este permiso a usuarios que quieres que puedan abrir o…" at bounding box center [214, 229] width 13 height 13
checkbox input "false"
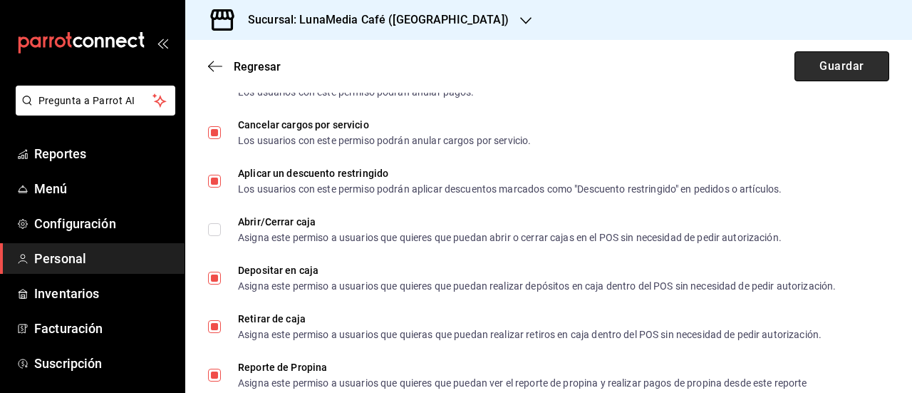
click at [814, 75] on button "Guardar" at bounding box center [841, 66] width 95 height 30
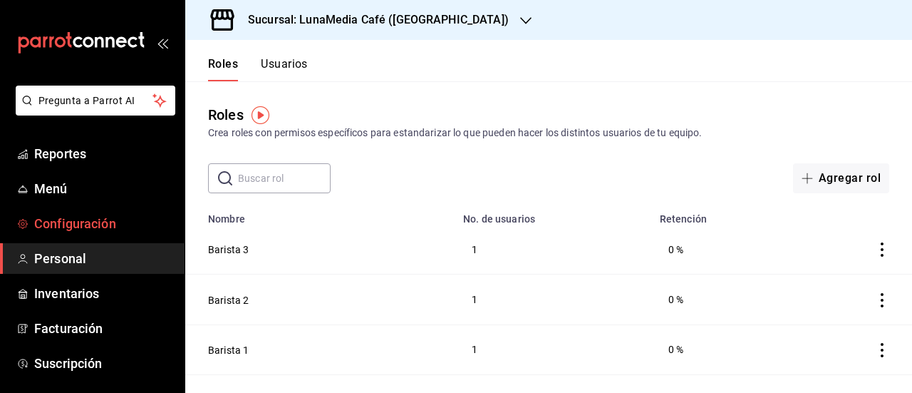
click at [61, 226] on span "Configuración" at bounding box center [103, 223] width 139 height 19
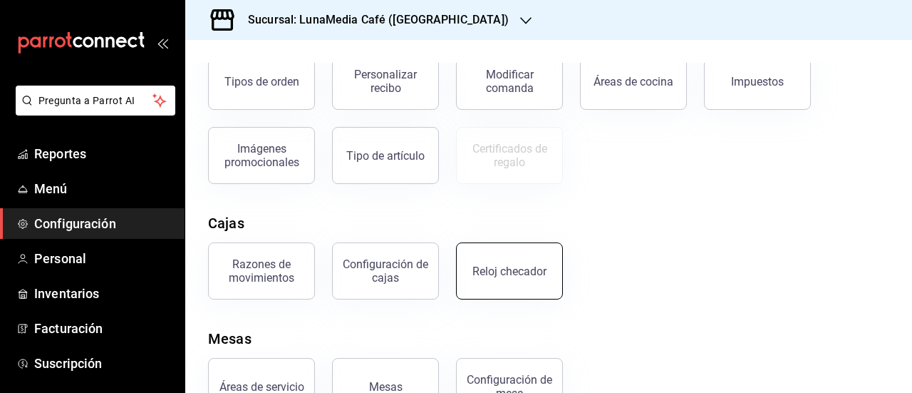
scroll to position [329, 0]
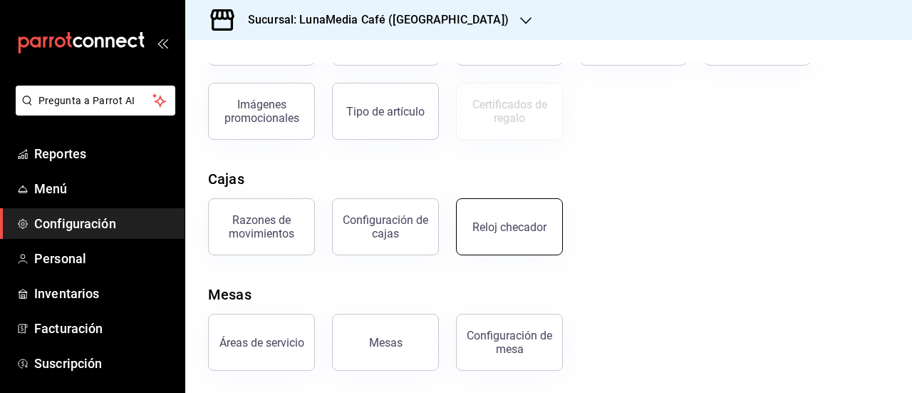
click at [506, 238] on button "Reloj checador" at bounding box center [509, 226] width 107 height 57
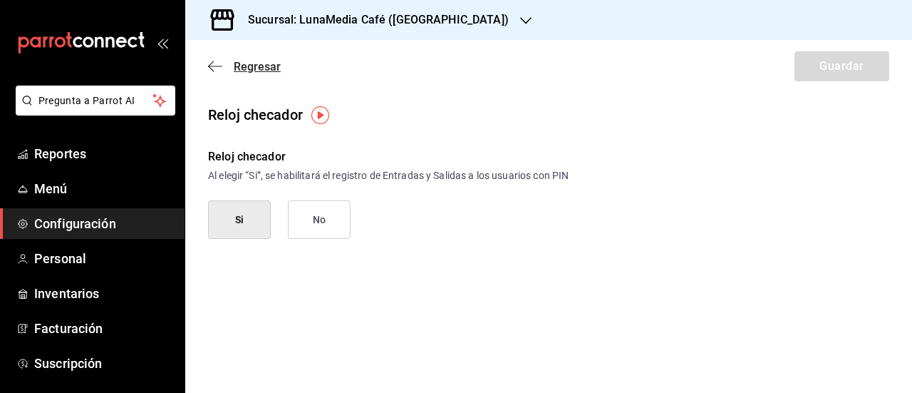
click at [242, 69] on span "Regresar" at bounding box center [257, 67] width 47 height 14
